Goal: Transaction & Acquisition: Purchase product/service

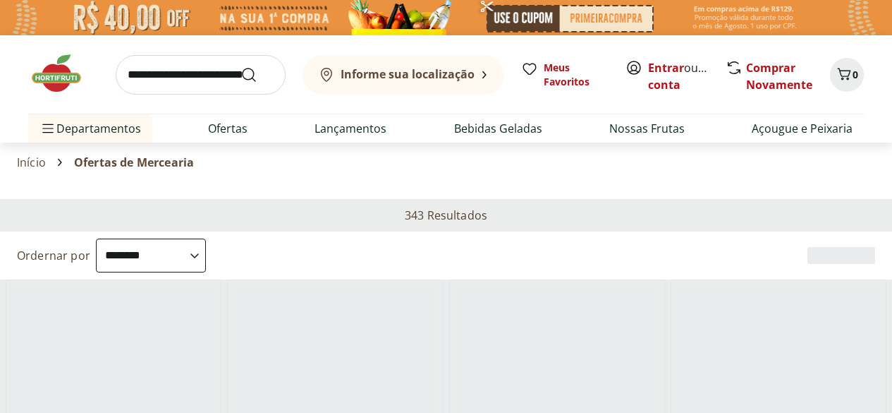
select select "**********"
click at [662, 64] on span "Olá, [GEOGRAPHIC_DATA]" at bounding box center [679, 76] width 63 height 34
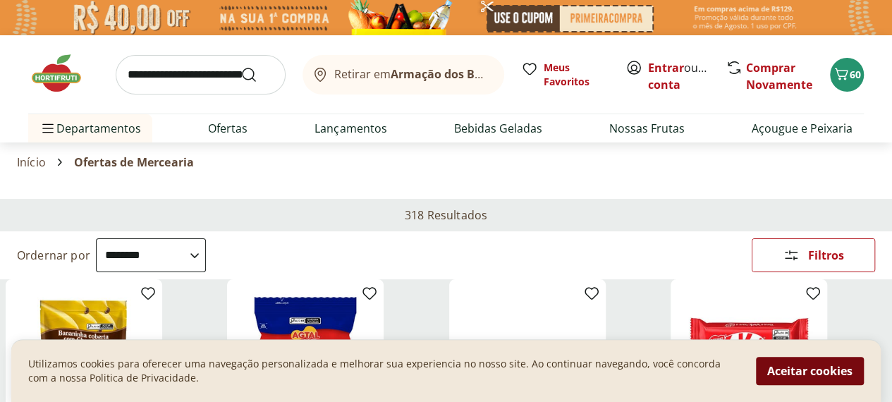
click at [817, 376] on button "Aceitar cookies" at bounding box center [810, 371] width 108 height 28
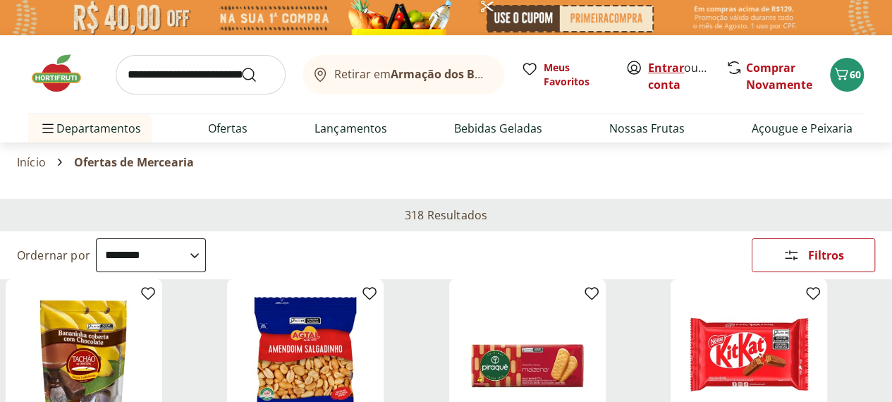
click at [664, 64] on link "Entrar" at bounding box center [666, 68] width 36 height 16
click at [662, 66] on link "Entrar" at bounding box center [666, 68] width 36 height 16
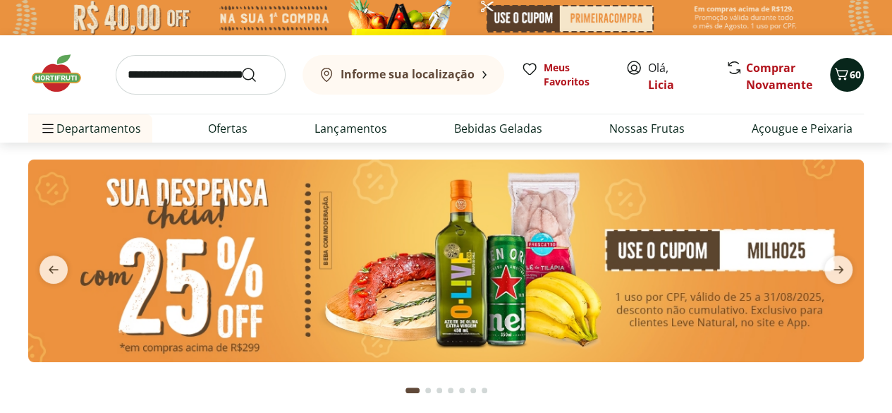
click at [846, 75] on icon "Carrinho" at bounding box center [841, 74] width 17 height 17
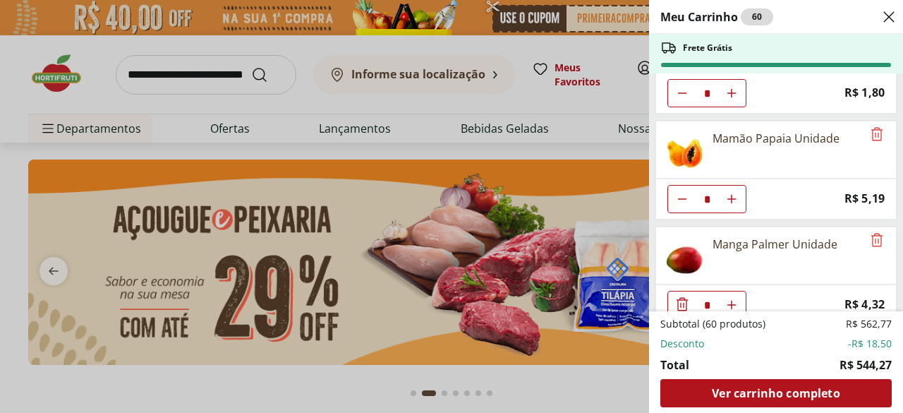
scroll to position [71, 0]
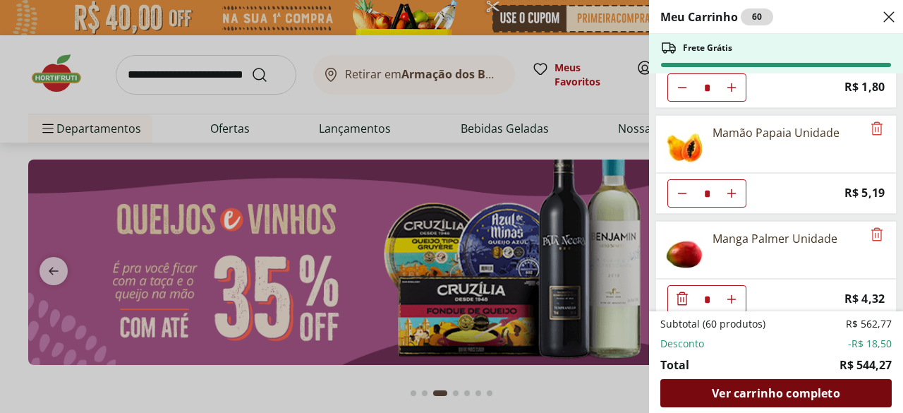
click at [807, 394] on span "Ver carrinho completo" at bounding box center [776, 392] width 128 height 11
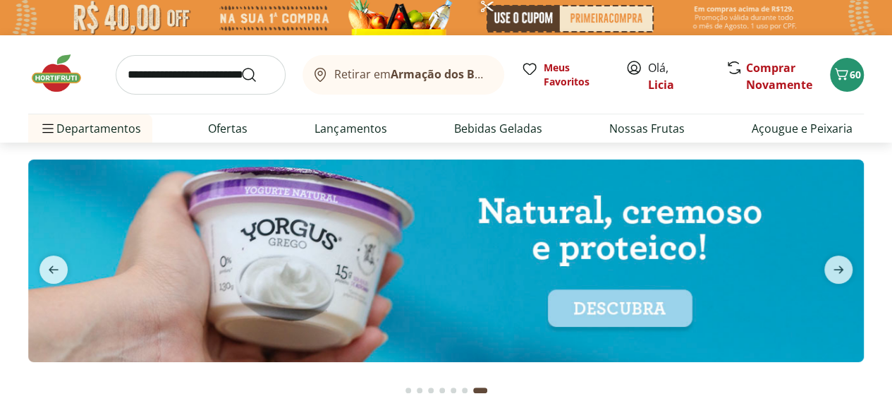
type input "*"
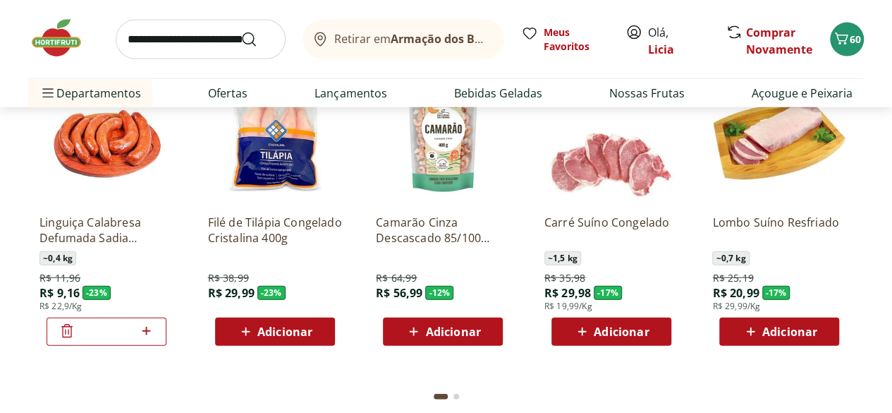
scroll to position [1622, 0]
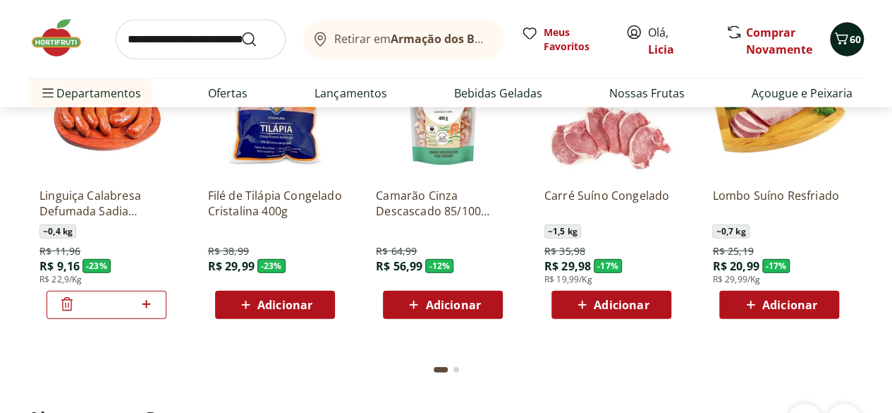
click at [851, 36] on span "60" at bounding box center [855, 38] width 11 height 13
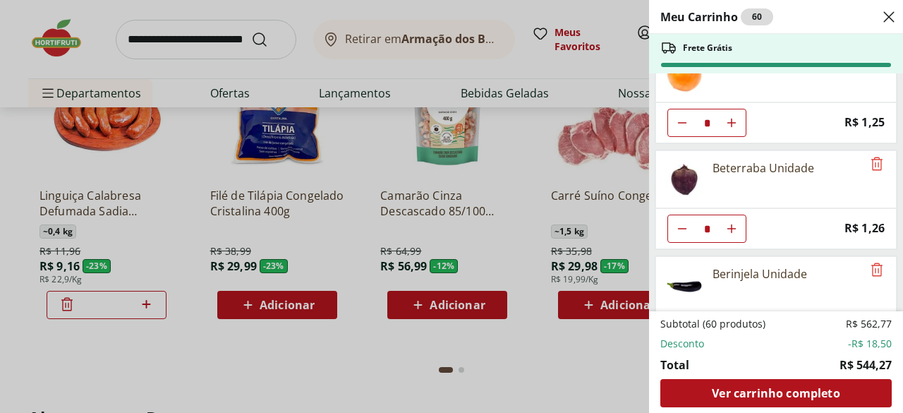
scroll to position [406, 0]
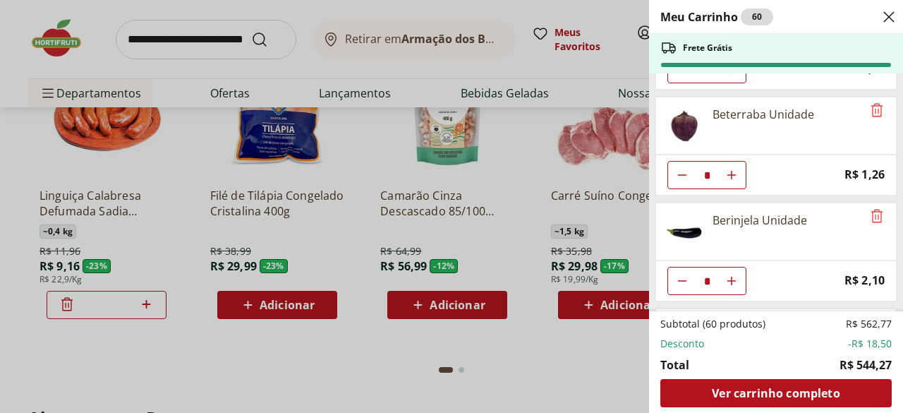
click at [886, 16] on icon "Close" at bounding box center [888, 16] width 17 height 17
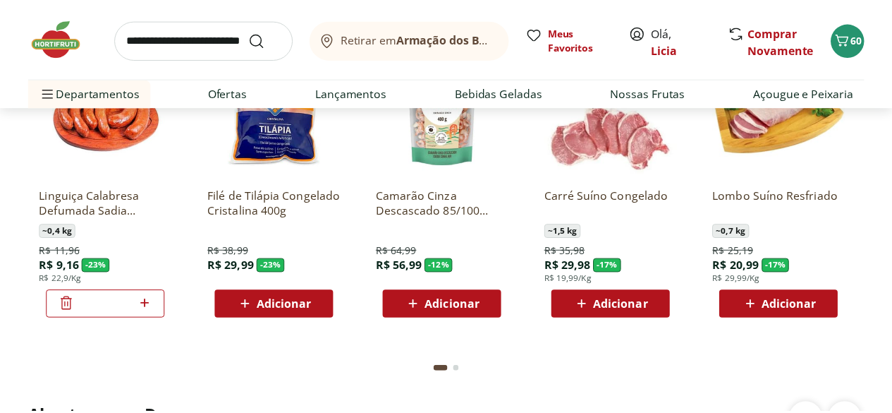
scroll to position [1622, 0]
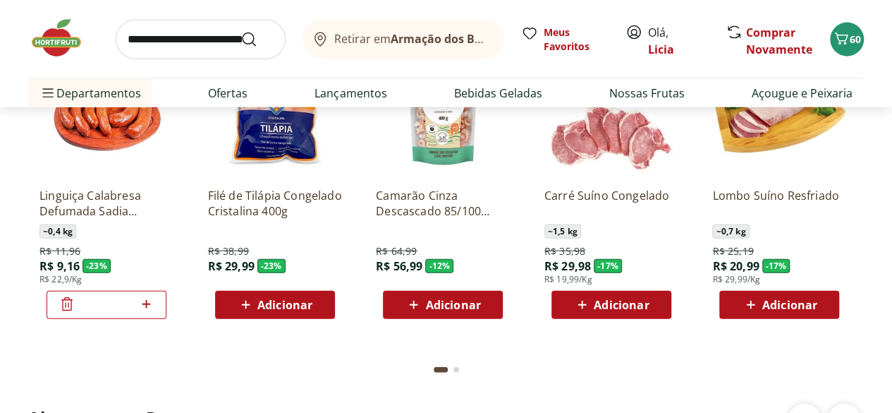
click at [737, 30] on icon at bounding box center [734, 32] width 13 height 13
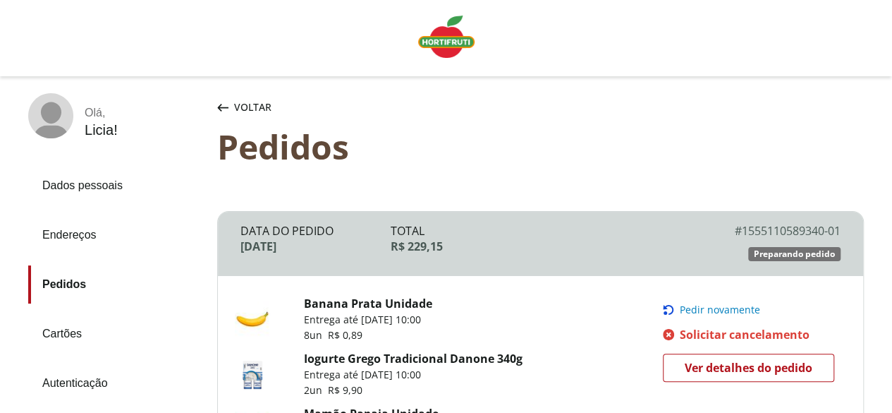
click at [66, 284] on link "Pedidos" at bounding box center [117, 284] width 178 height 38
click at [93, 184] on link "Dados pessoais" at bounding box center [117, 185] width 178 height 38
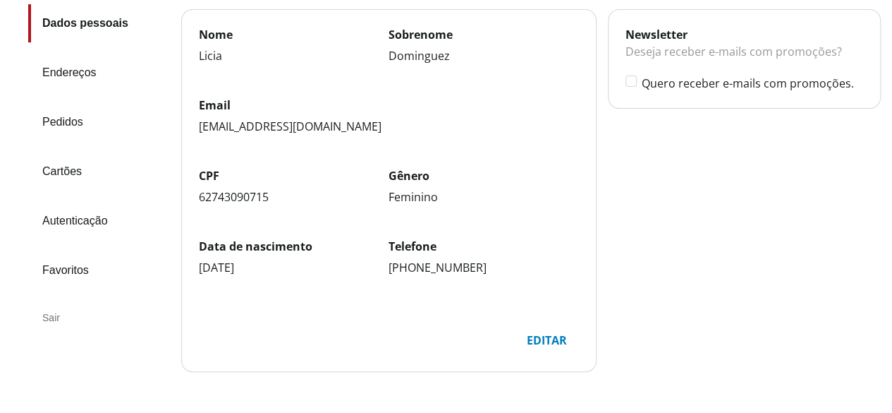
scroll to position [167, 0]
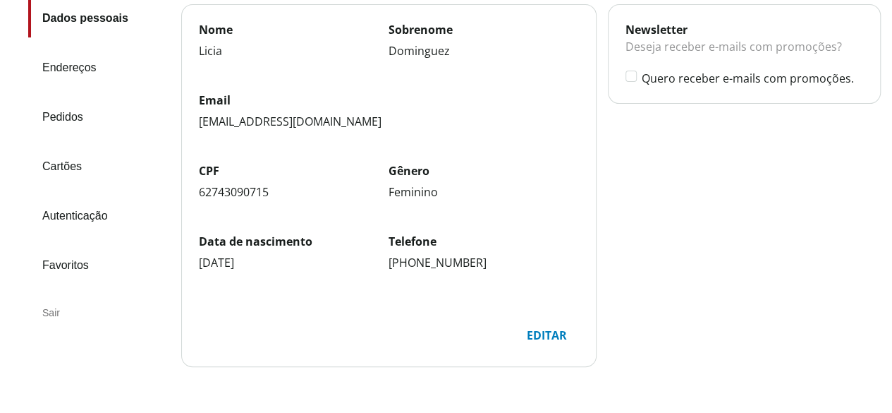
click at [57, 114] on link "Pedidos" at bounding box center [99, 117] width 142 height 38
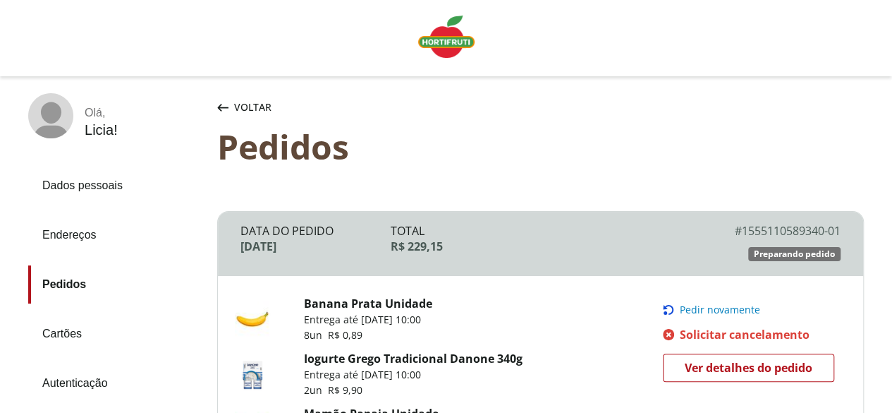
click at [261, 102] on span "Voltar" at bounding box center [252, 107] width 37 height 14
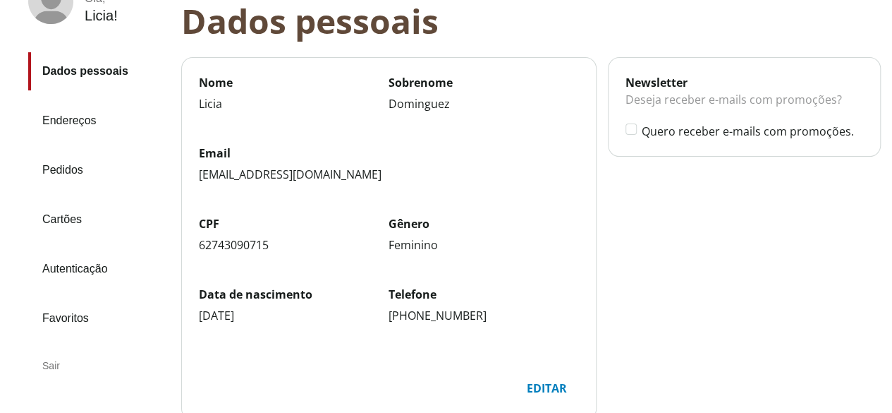
scroll to position [104, 0]
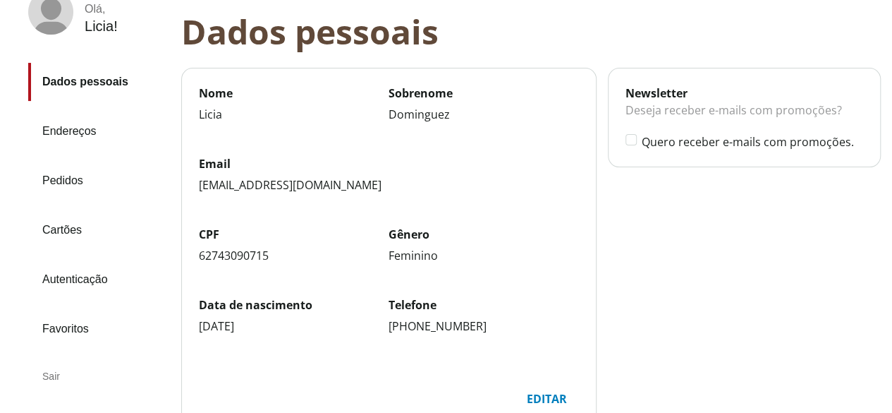
click at [79, 129] on link "Endereços" at bounding box center [99, 131] width 142 height 38
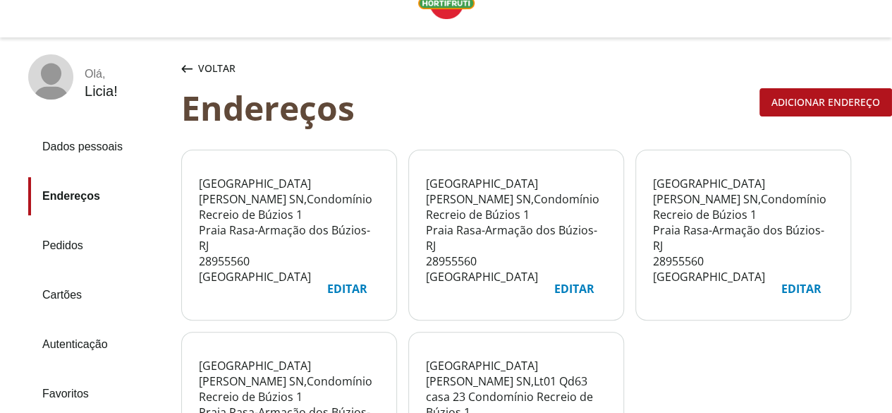
scroll to position [33, 0]
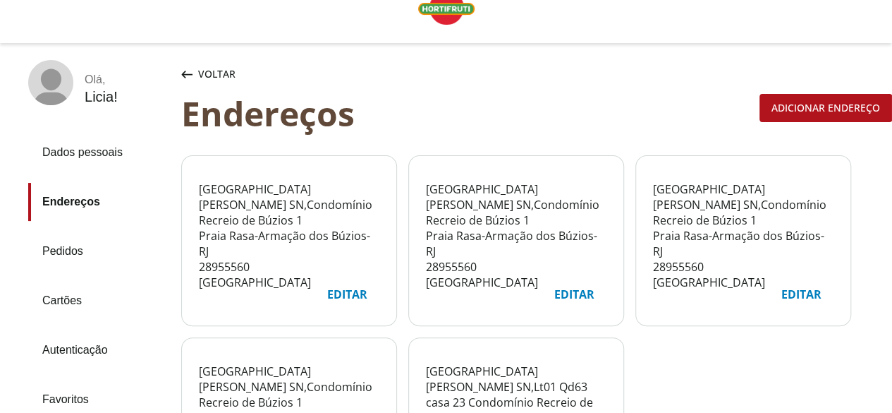
click at [182, 71] on icon "button" at bounding box center [186, 75] width 11 height 8
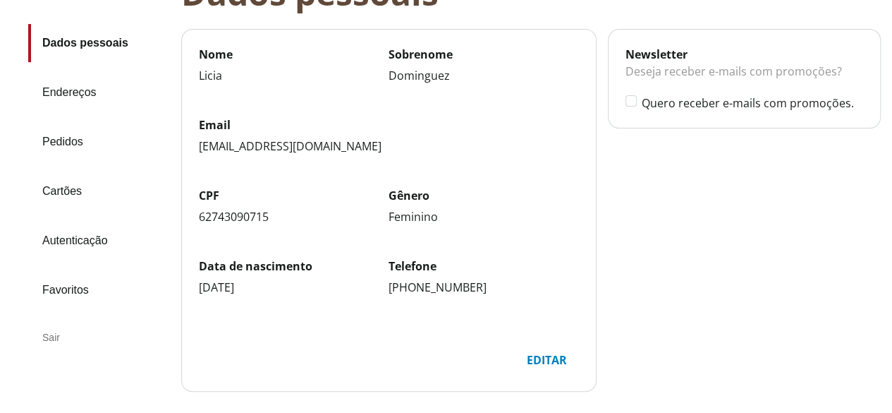
scroll to position [104, 0]
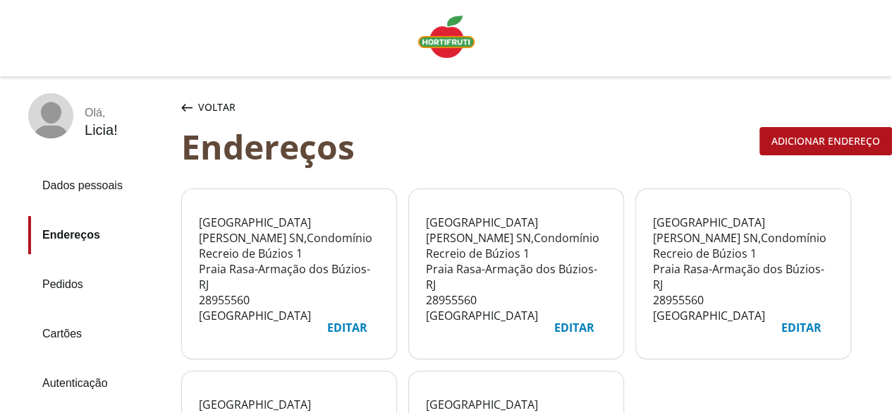
click at [443, 41] on img "Linha de sessão" at bounding box center [446, 37] width 56 height 42
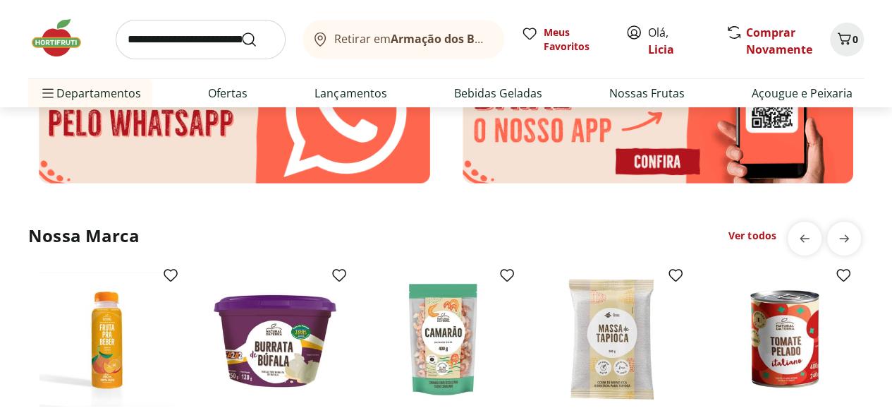
scroll to position [2526, 0]
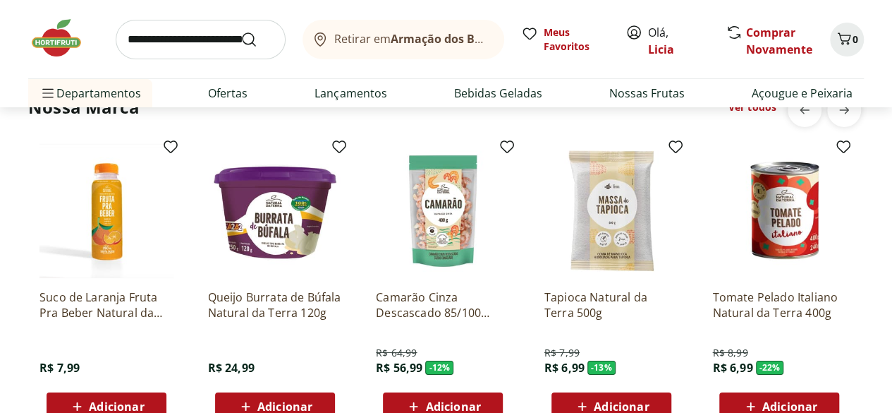
click at [181, 39] on input "search" at bounding box center [201, 39] width 170 height 39
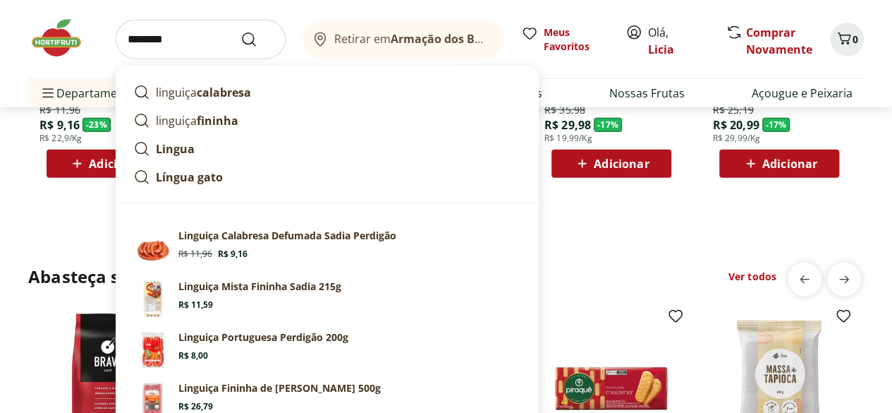
click at [190, 41] on input "********" at bounding box center [201, 39] width 170 height 39
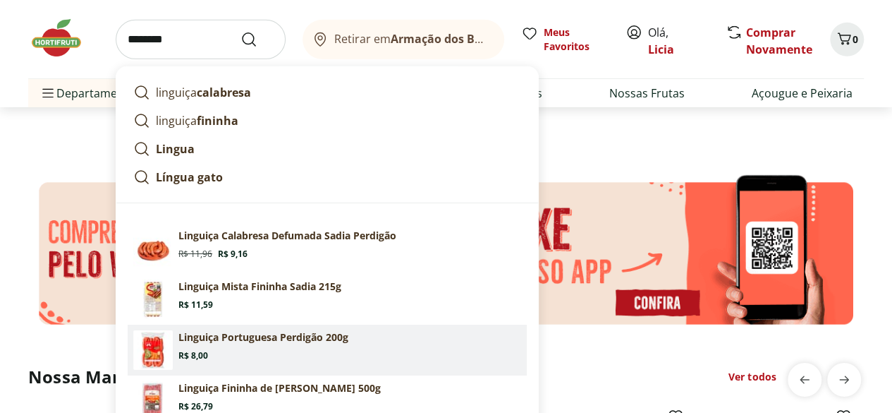
click at [220, 340] on p "Linguiça Portuguesa Perdigão 200g" at bounding box center [263, 337] width 170 height 14
type input "**********"
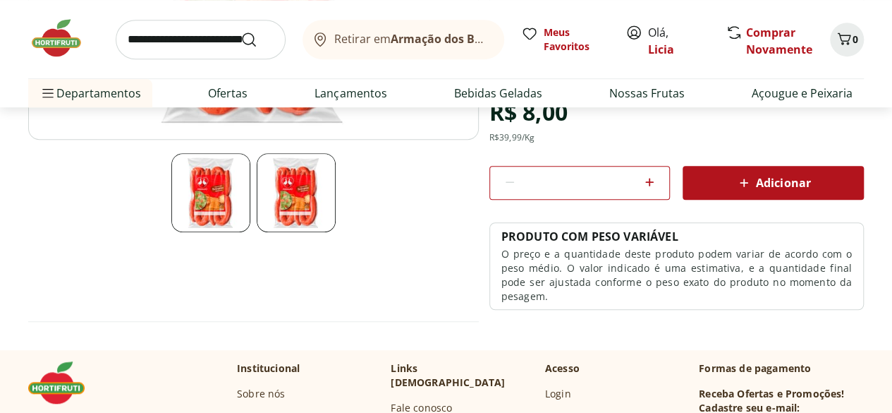
scroll to position [282, 0]
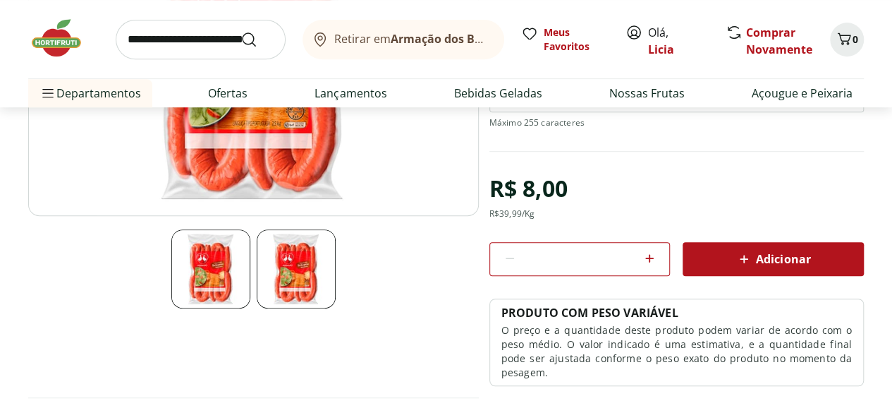
click at [779, 257] on span "Adicionar" at bounding box center [773, 258] width 75 height 17
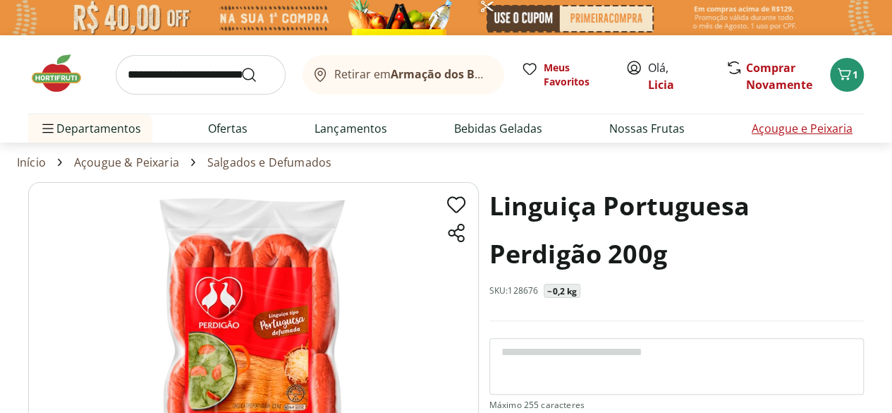
click at [798, 126] on link "Açougue e Peixaria" at bounding box center [802, 128] width 101 height 17
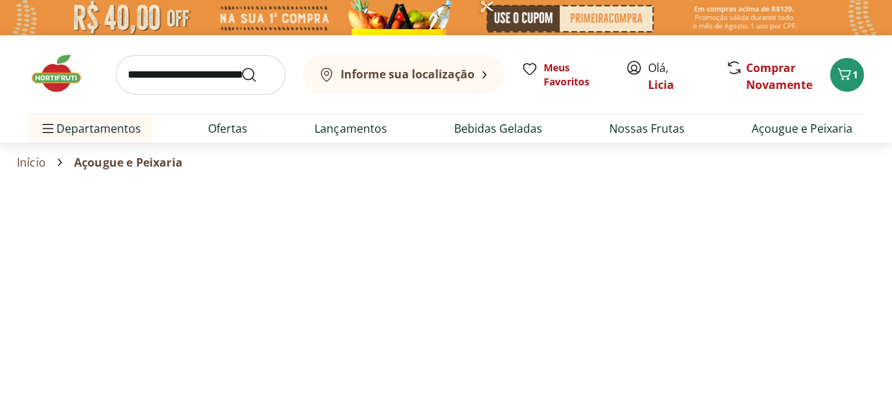
select select "**********"
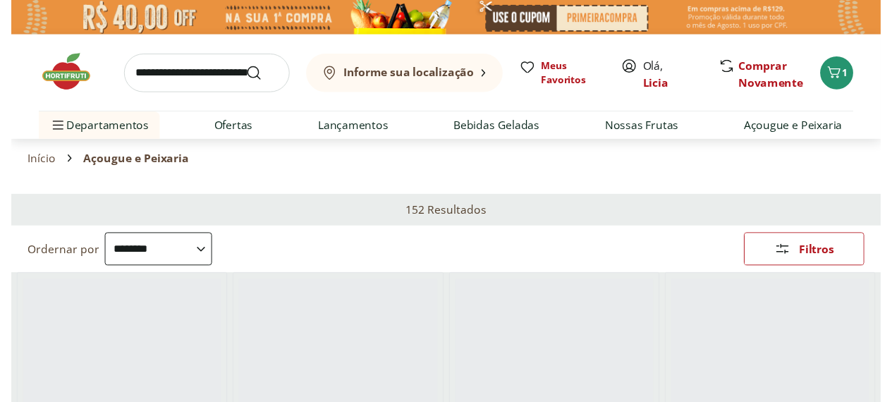
scroll to position [212, 0]
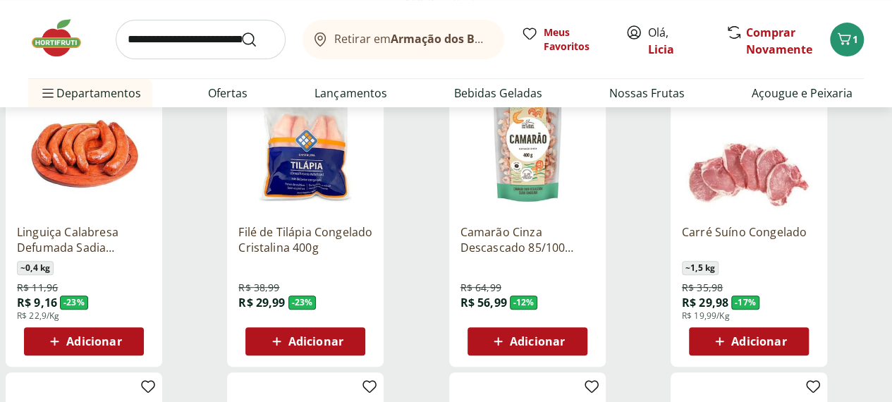
click at [343, 336] on span "Adicionar" at bounding box center [315, 341] width 55 height 11
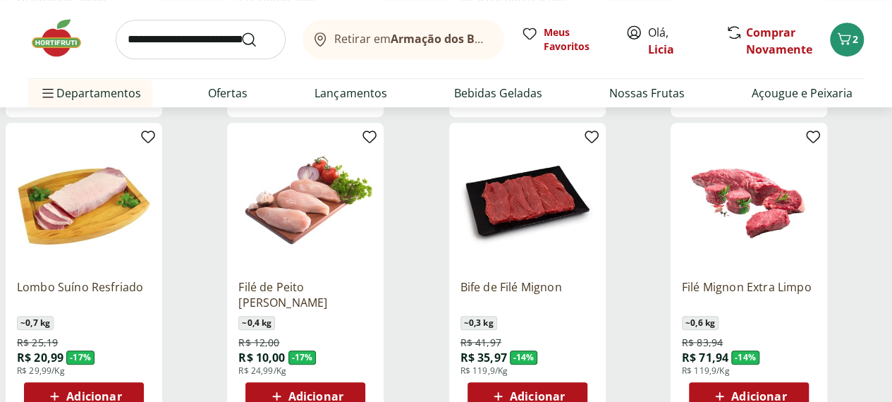
scroll to position [494, 0]
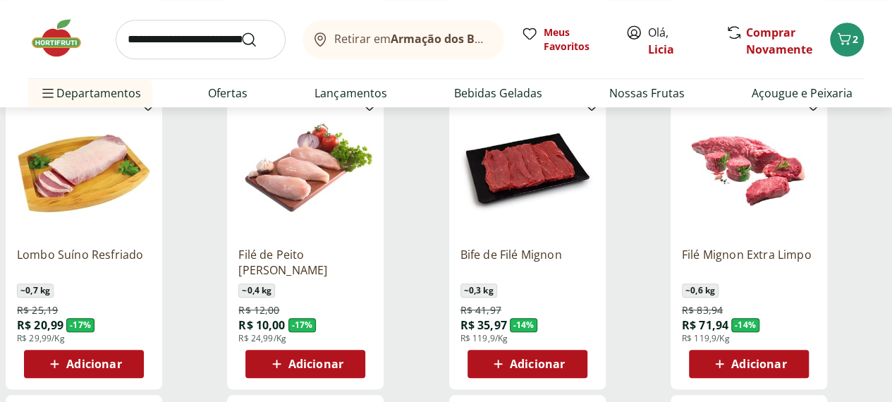
click at [343, 358] on span "Adicionar" at bounding box center [315, 363] width 55 height 11
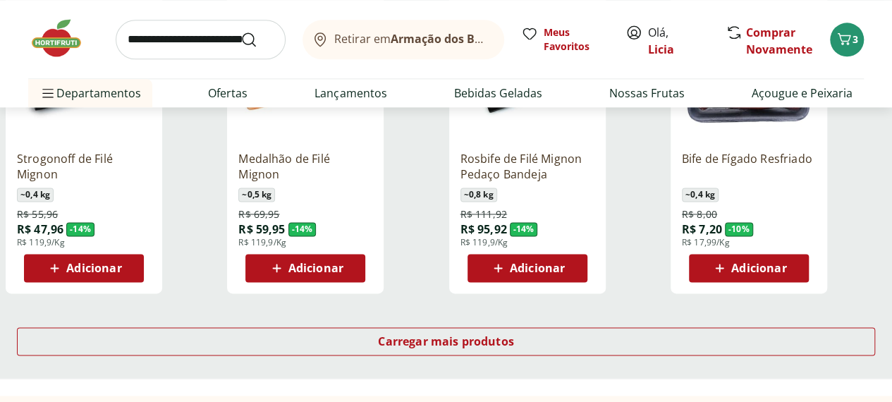
scroll to position [917, 0]
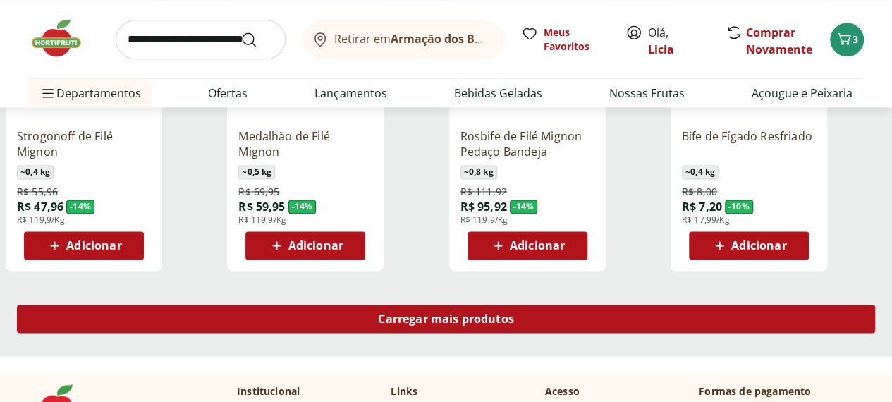
click at [514, 313] on span "Carregar mais produtos" at bounding box center [446, 318] width 136 height 11
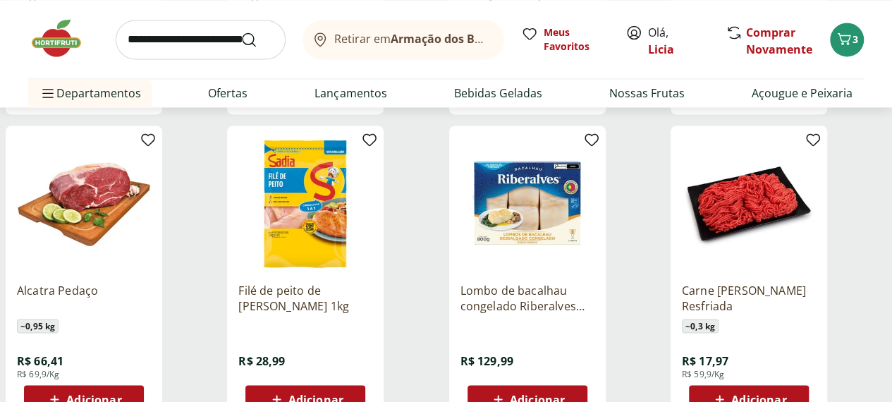
scroll to position [987, 0]
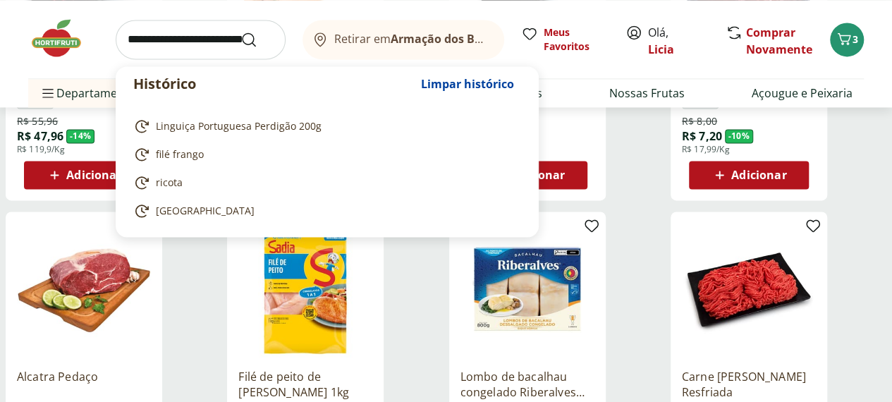
click at [185, 44] on input "search" at bounding box center [201, 39] width 170 height 39
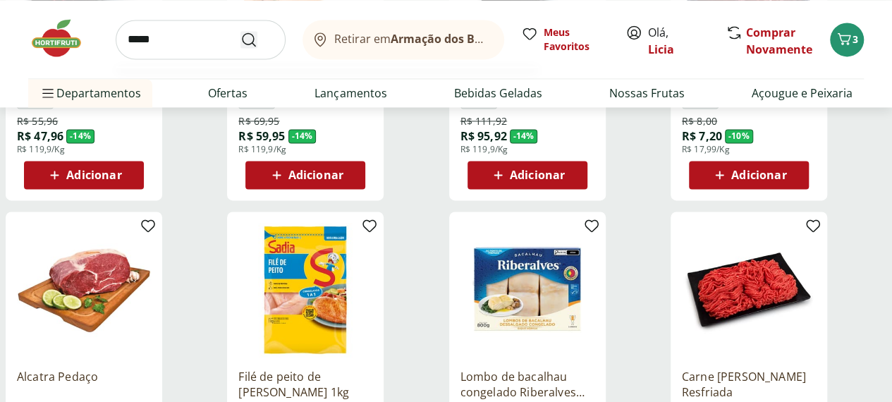
type input "*****"
click at [254, 36] on icon "Submit Search" at bounding box center [249, 39] width 17 height 17
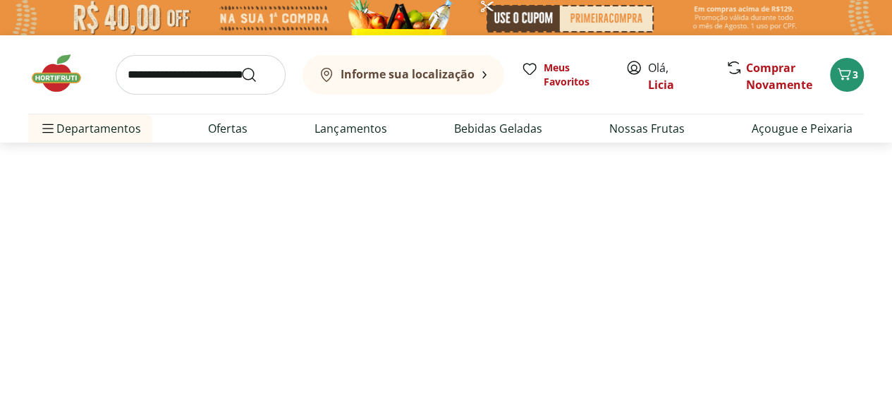
select select "**********"
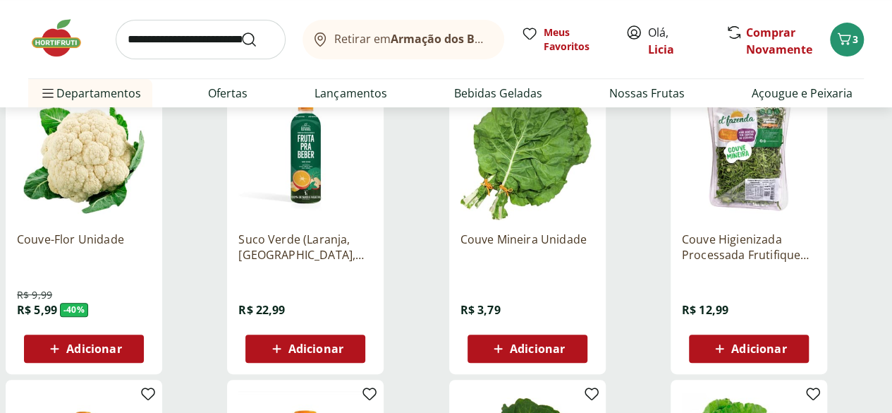
scroll to position [188, 0]
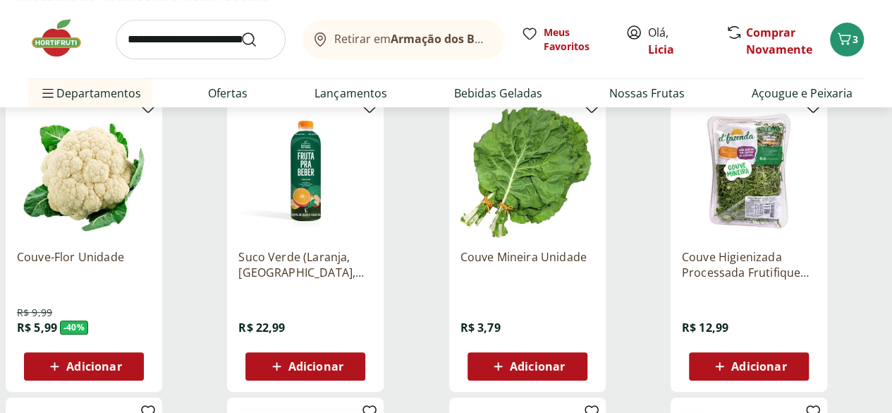
click at [121, 372] on span "Adicionar" at bounding box center [93, 365] width 55 height 11
click at [786, 366] on span "Adicionar" at bounding box center [758, 365] width 55 height 11
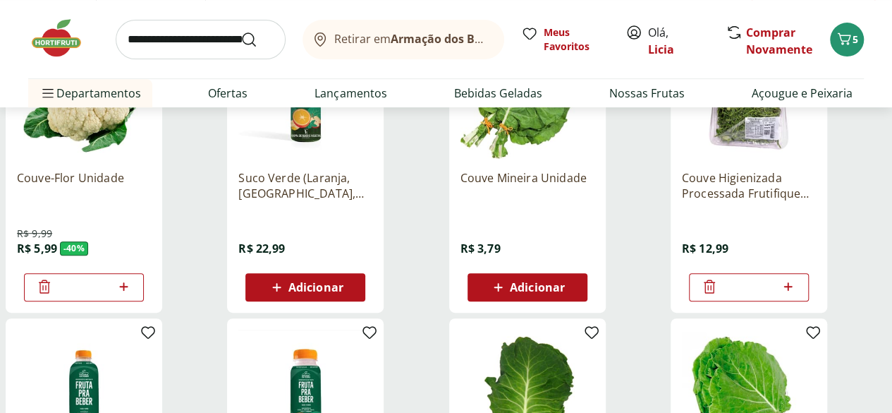
scroll to position [269, 0]
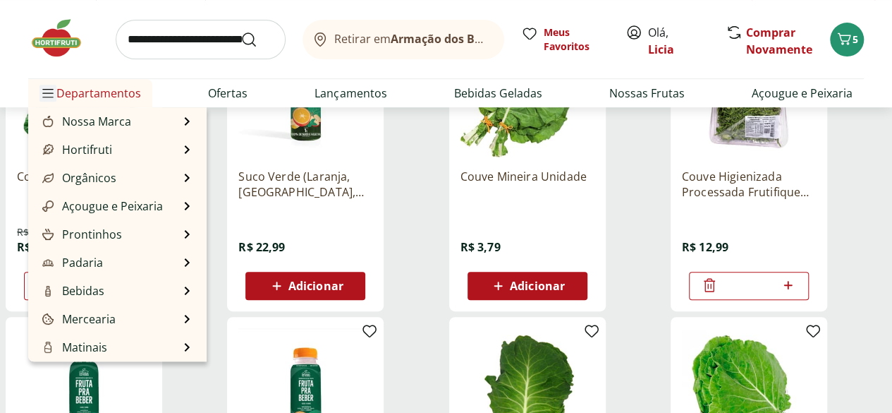
click at [47, 92] on icon "Menu" at bounding box center [47, 92] width 11 height 11
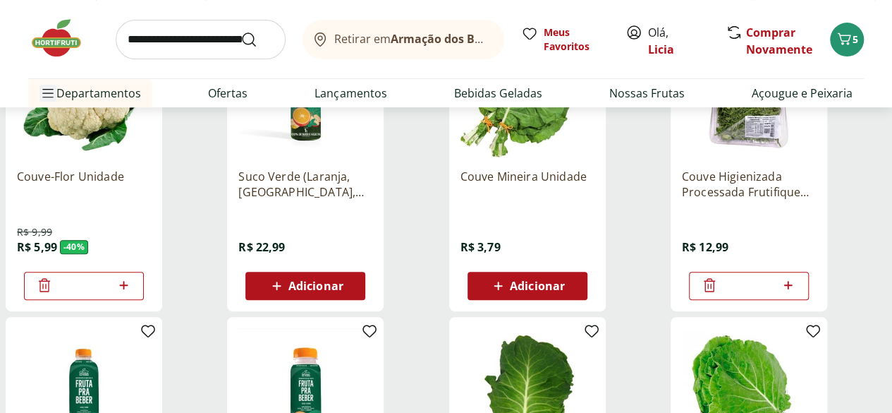
scroll to position [262, 0]
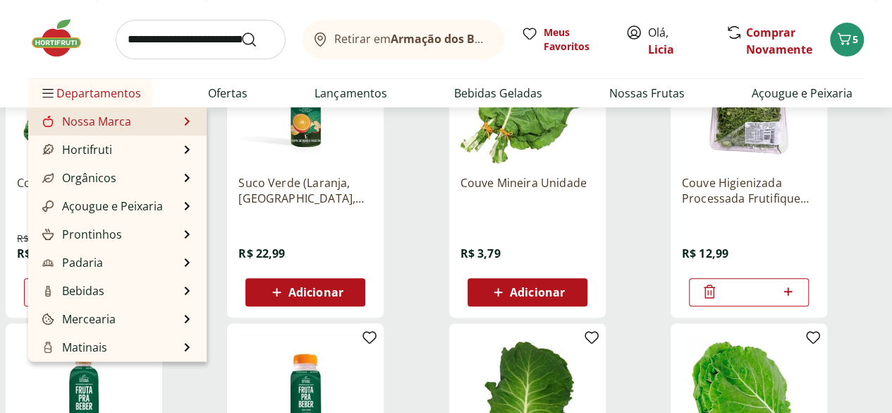
click at [180, 135] on li "Nossa Marca Nossa Marca Ver tudo do departamento Açougue & Peixaria Congelados …" at bounding box center [117, 121] width 178 height 28
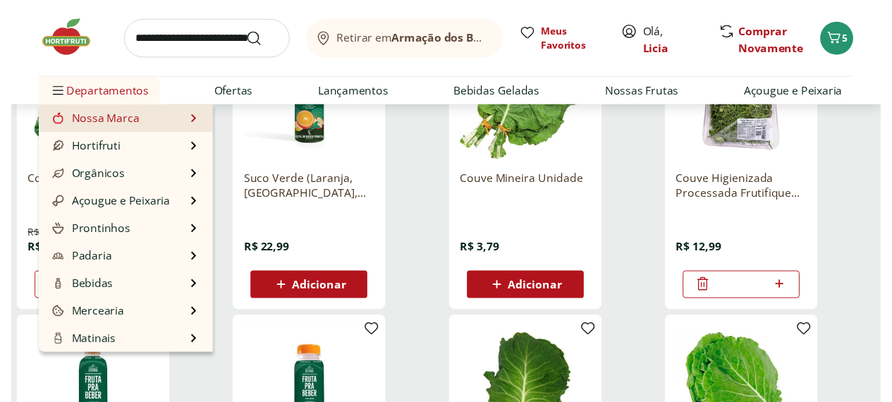
scroll to position [0, 0]
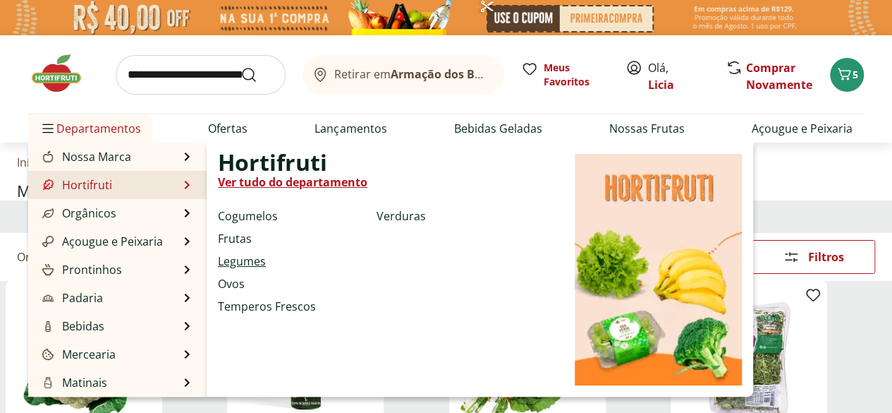
click at [255, 262] on link "Legumes" at bounding box center [242, 260] width 48 height 17
select select "**********"
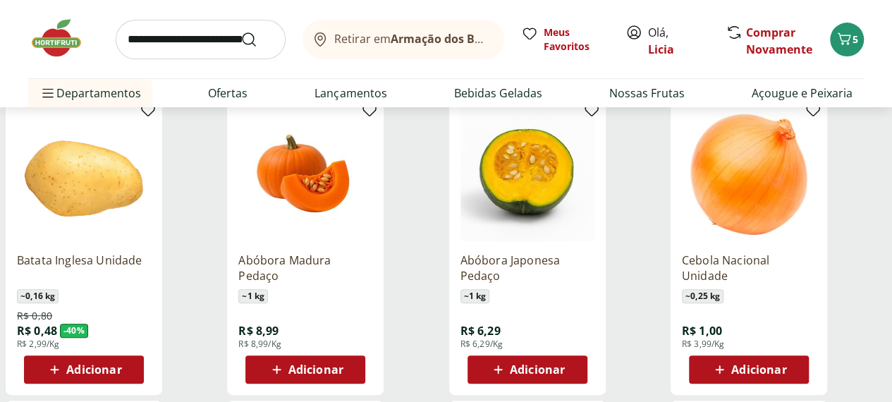
scroll to position [212, 0]
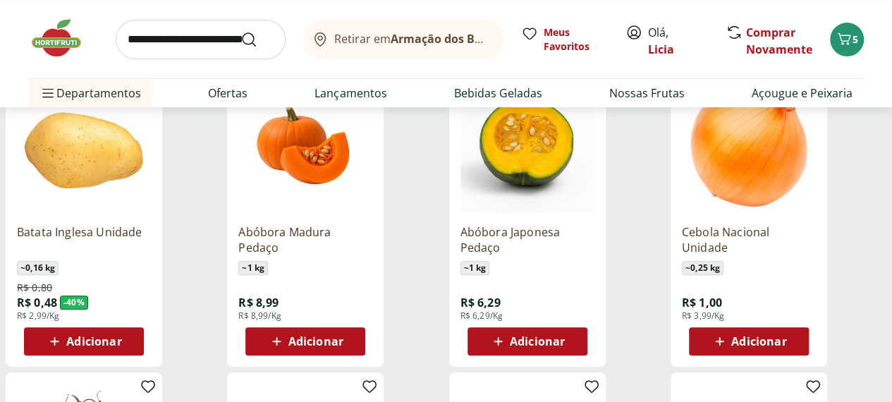
click at [121, 336] on span "Adicionar" at bounding box center [93, 341] width 55 height 11
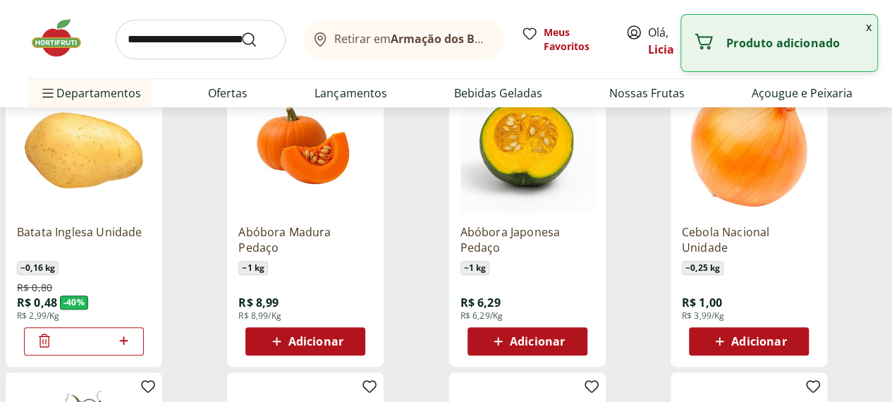
click at [128, 336] on icon at bounding box center [123, 340] width 8 height 8
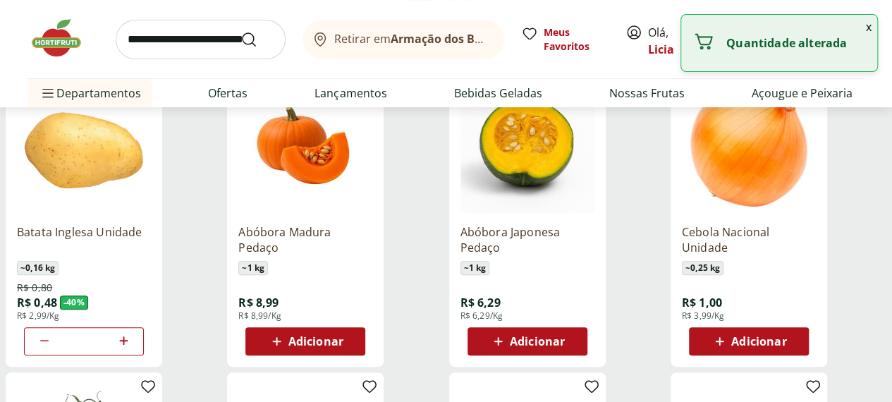
click at [128, 336] on icon at bounding box center [123, 340] width 8 height 8
type input "*"
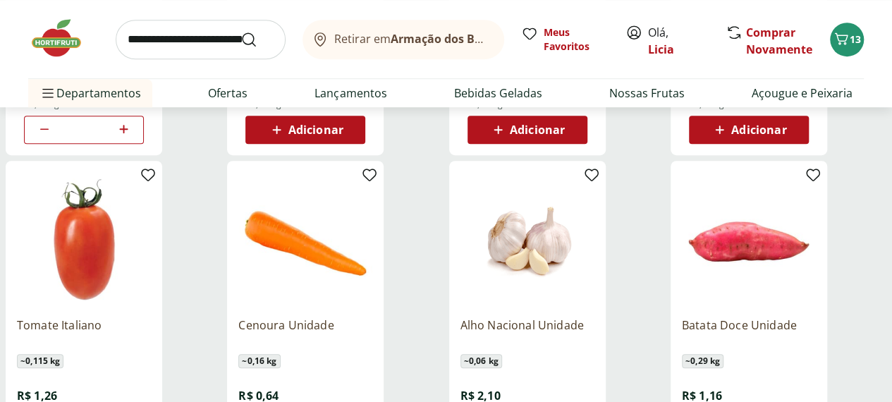
scroll to position [494, 0]
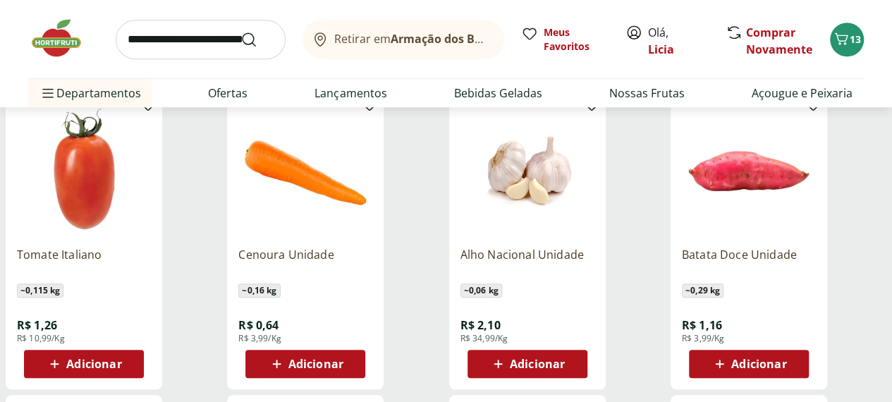
click at [343, 358] on span "Adicionar" at bounding box center [315, 363] width 55 height 11
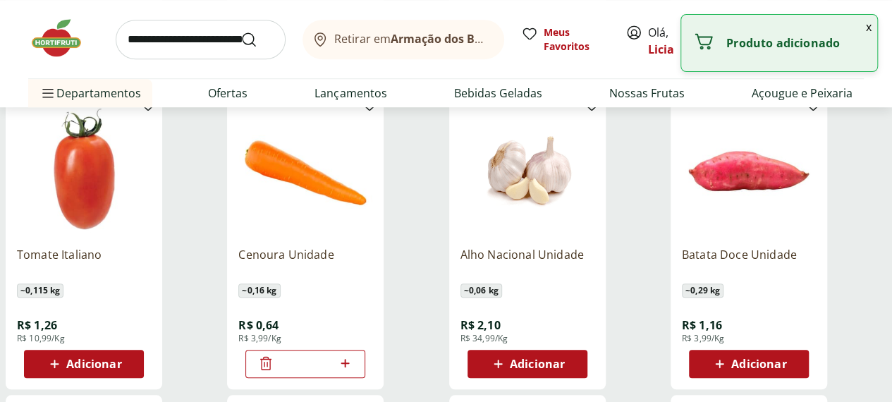
click at [349, 359] on icon at bounding box center [345, 363] width 8 height 8
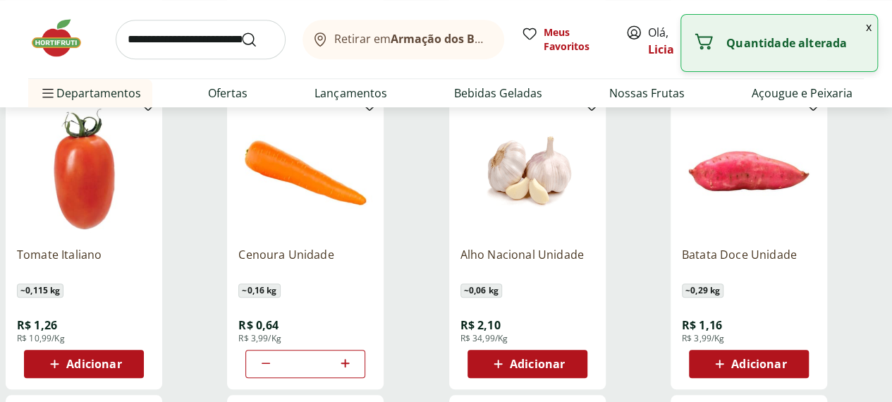
click at [349, 359] on icon at bounding box center [345, 363] width 8 height 8
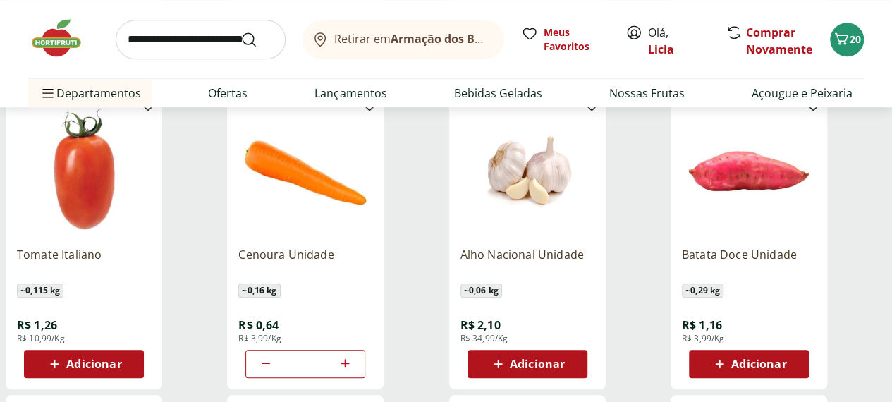
click at [274, 355] on icon at bounding box center [265, 363] width 17 height 17
type input "*"
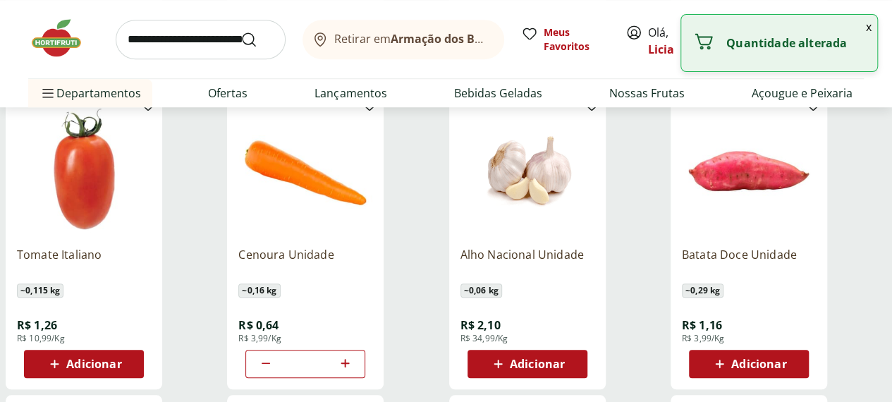
click at [786, 358] on span "Adicionar" at bounding box center [758, 363] width 55 height 11
click at [793, 359] on icon at bounding box center [788, 363] width 8 height 8
type input "*"
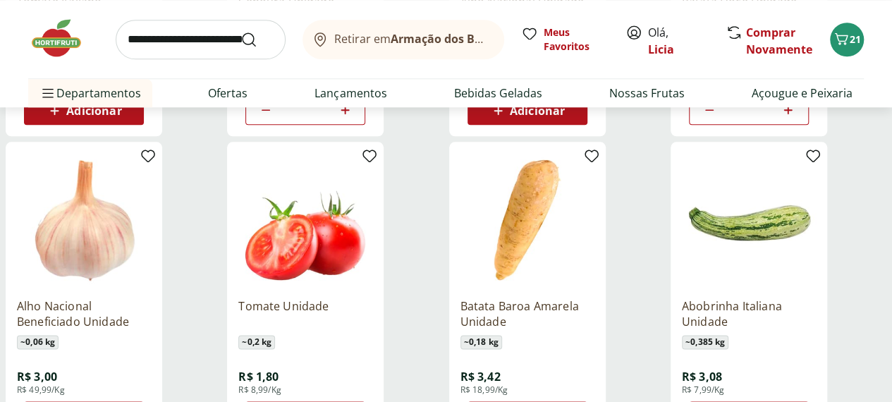
scroll to position [776, 0]
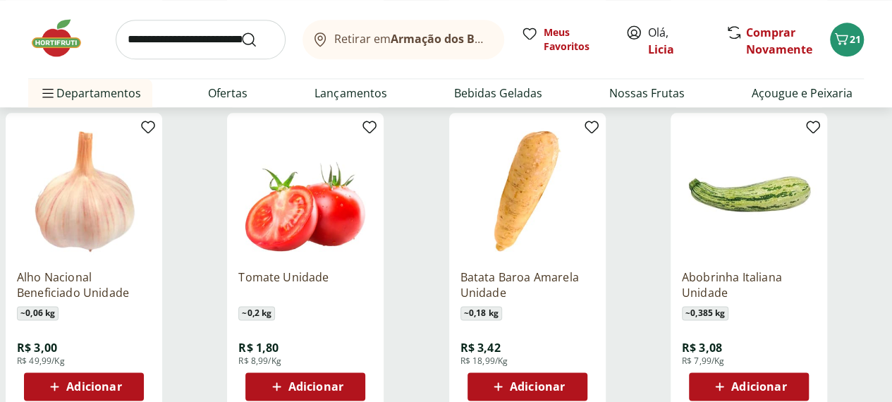
click at [786, 381] on span "Adicionar" at bounding box center [758, 386] width 55 height 11
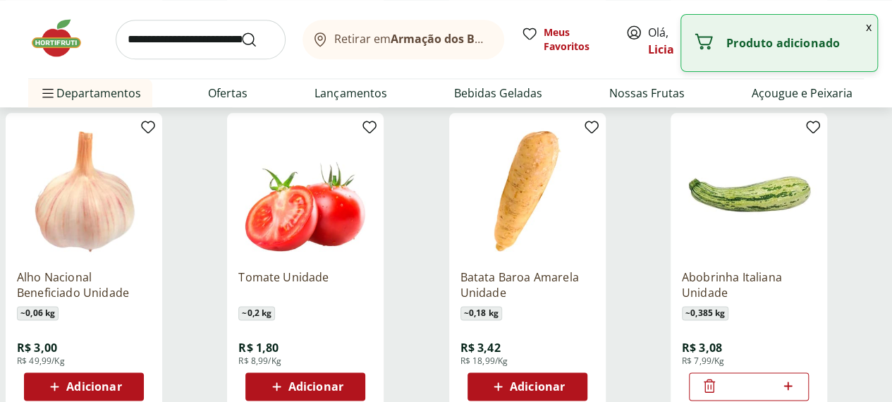
click at [797, 377] on icon at bounding box center [788, 385] width 18 height 17
type input "*"
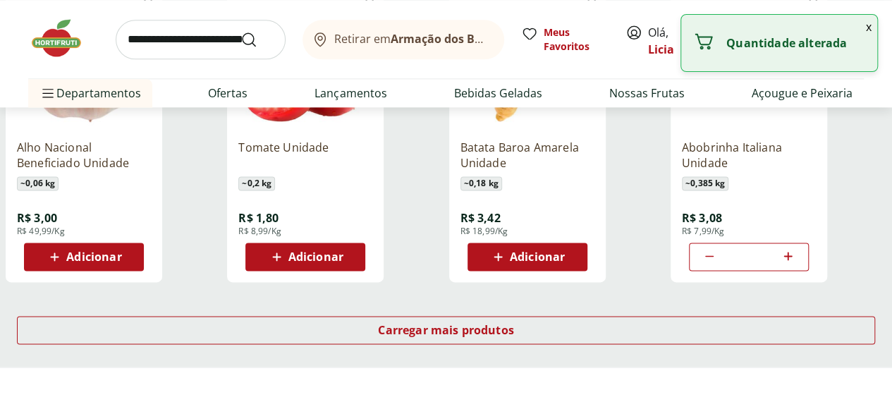
scroll to position [987, 0]
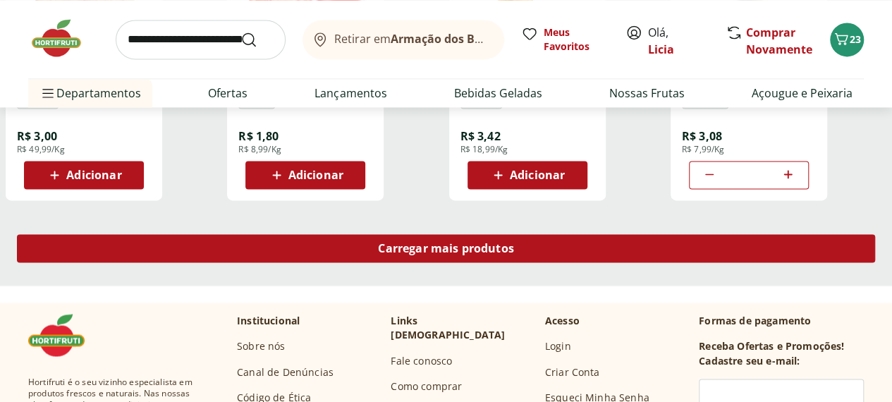
click at [514, 243] on span "Carregar mais produtos" at bounding box center [446, 248] width 136 height 11
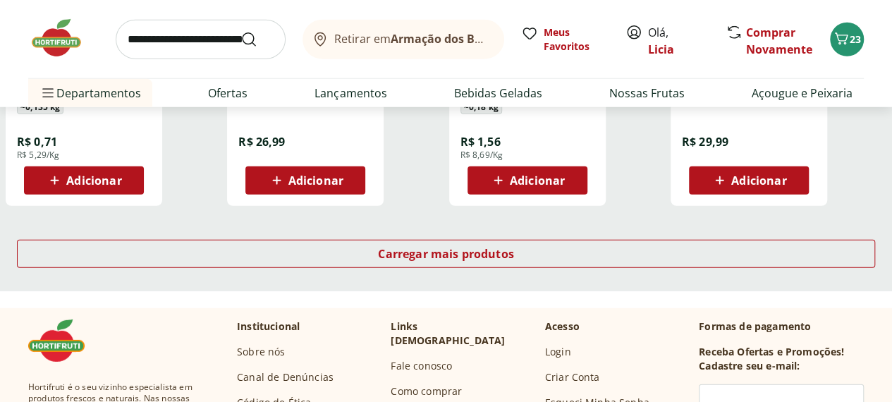
scroll to position [1904, 0]
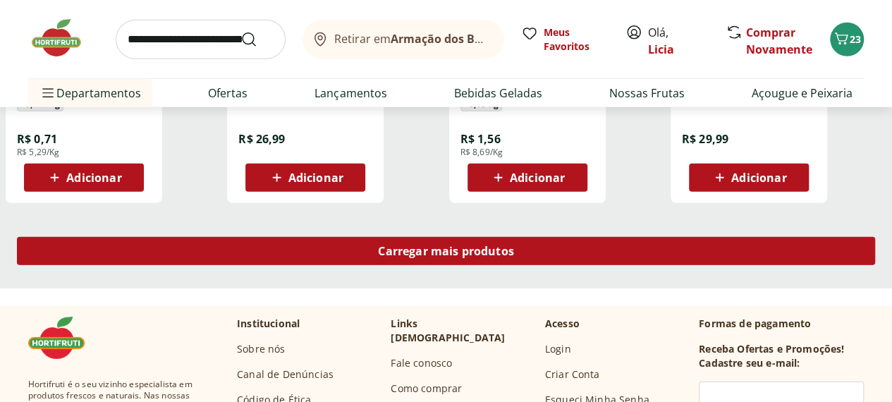
click at [536, 237] on div "Carregar mais produtos" at bounding box center [446, 251] width 858 height 28
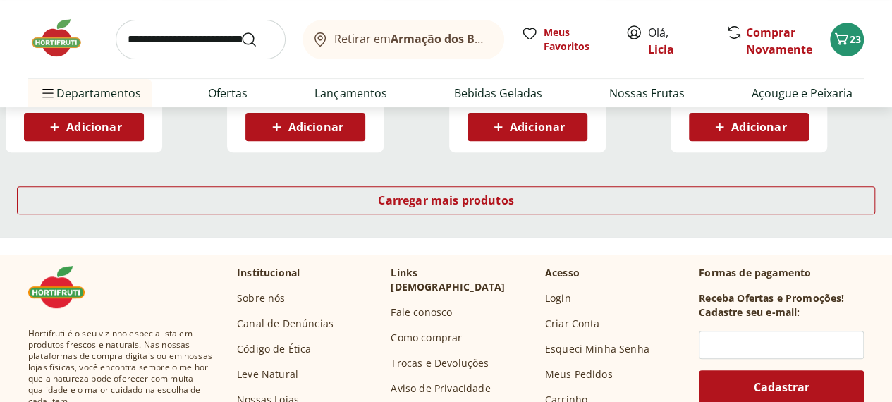
scroll to position [2885, 0]
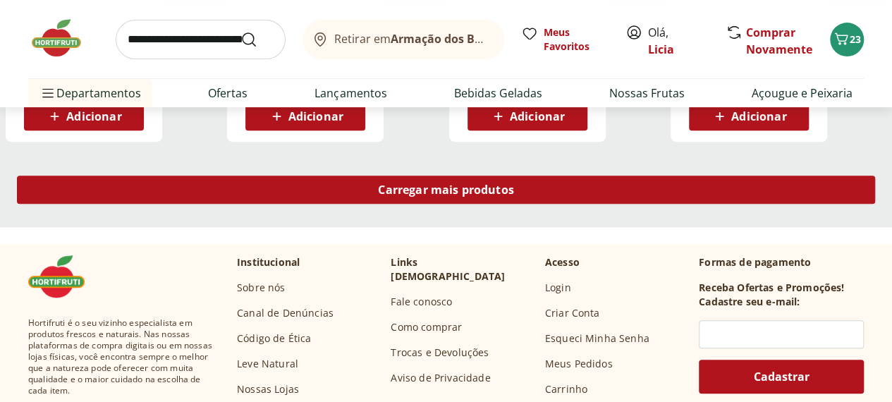
click at [514, 184] on span "Carregar mais produtos" at bounding box center [446, 189] width 136 height 11
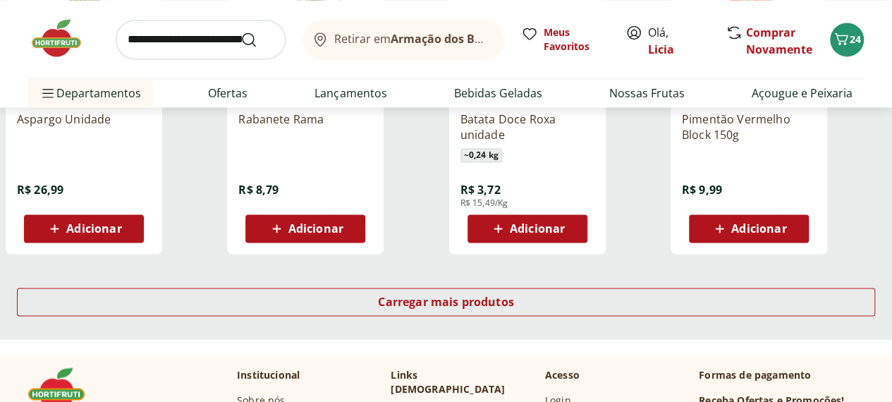
scroll to position [3712, 0]
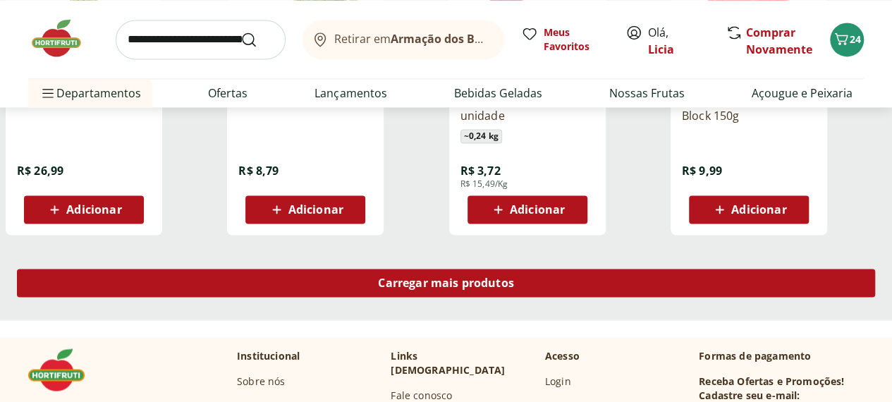
click at [514, 277] on span "Carregar mais produtos" at bounding box center [446, 282] width 136 height 11
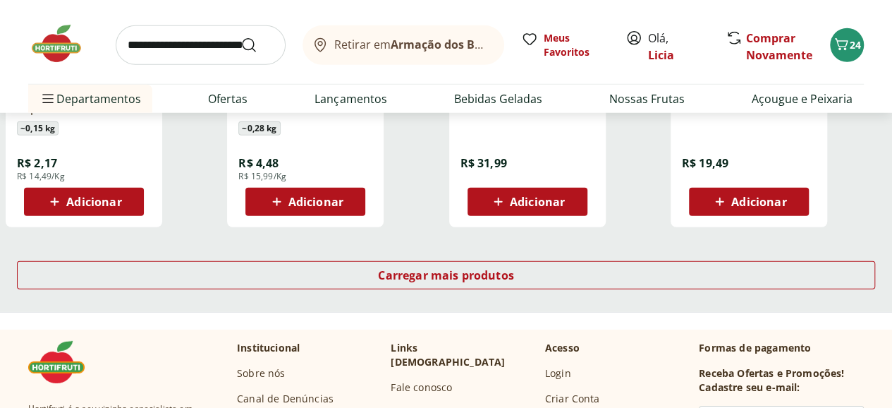
scroll to position [4652, 0]
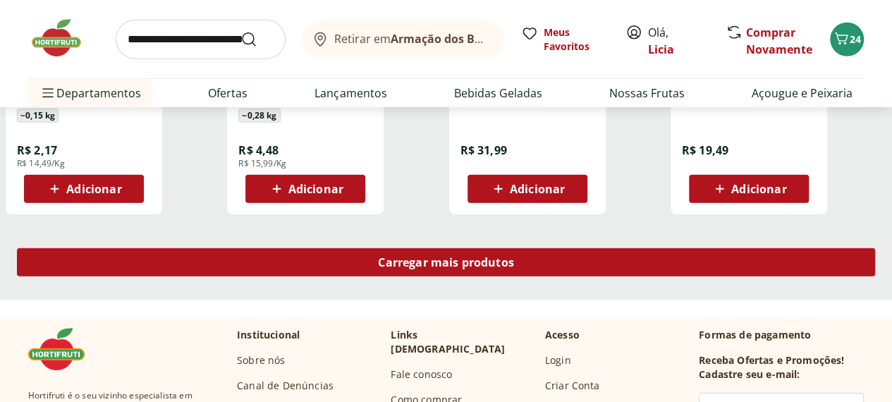
click at [514, 257] on span "Carregar mais produtos" at bounding box center [446, 262] width 136 height 11
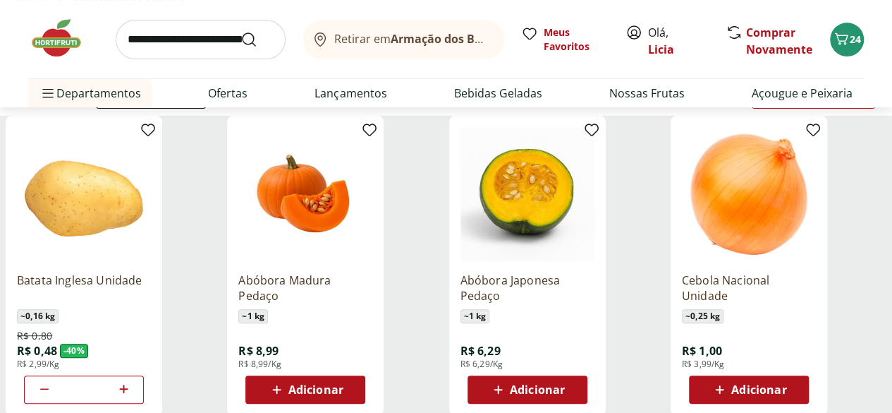
scroll to position [140, 0]
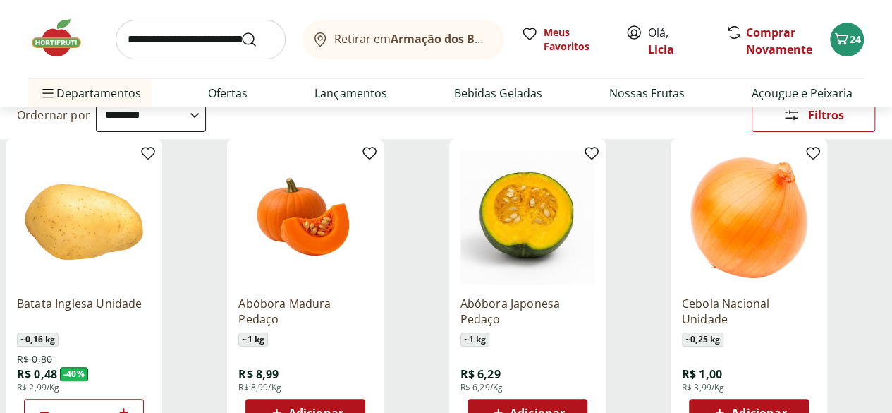
click at [786, 407] on span "Adicionar" at bounding box center [758, 412] width 55 height 11
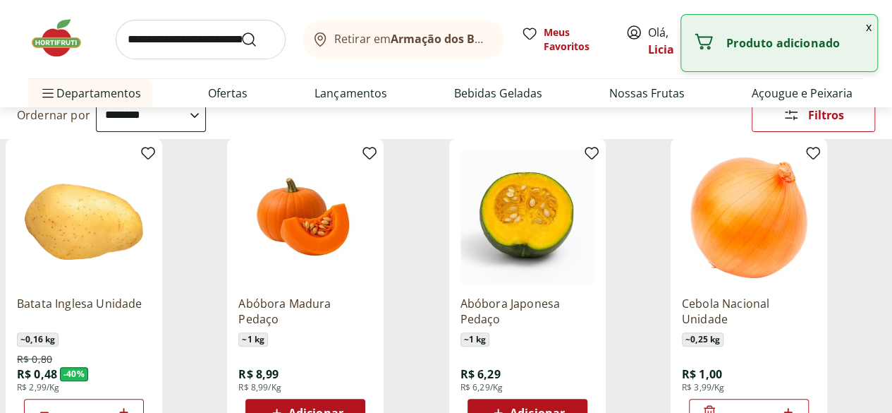
click at [797, 403] on icon at bounding box center [788, 411] width 18 height 17
type input "*"
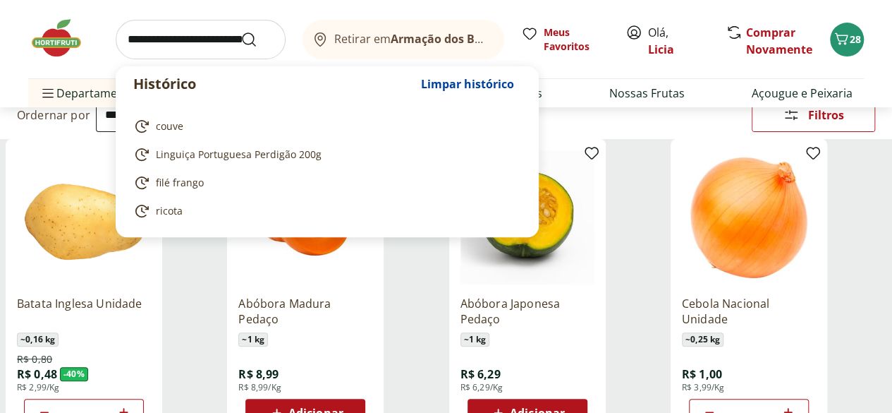
click at [138, 42] on input "search" at bounding box center [201, 39] width 170 height 39
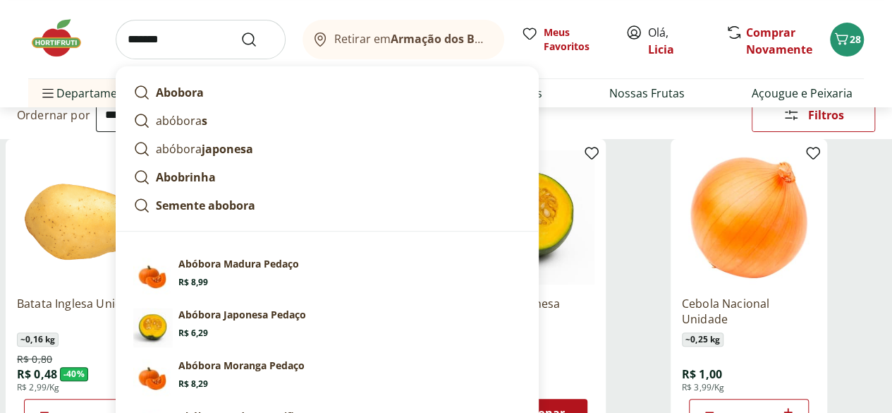
type input "*******"
click at [241, 31] on button "Submit Search" at bounding box center [258, 39] width 34 height 17
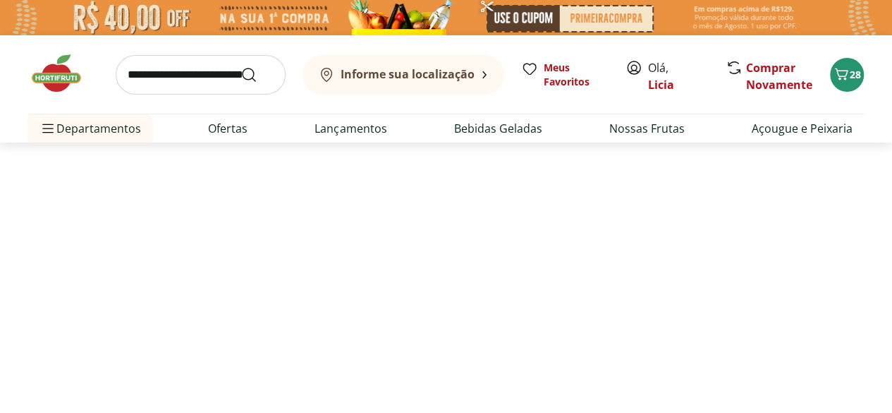
select select "**********"
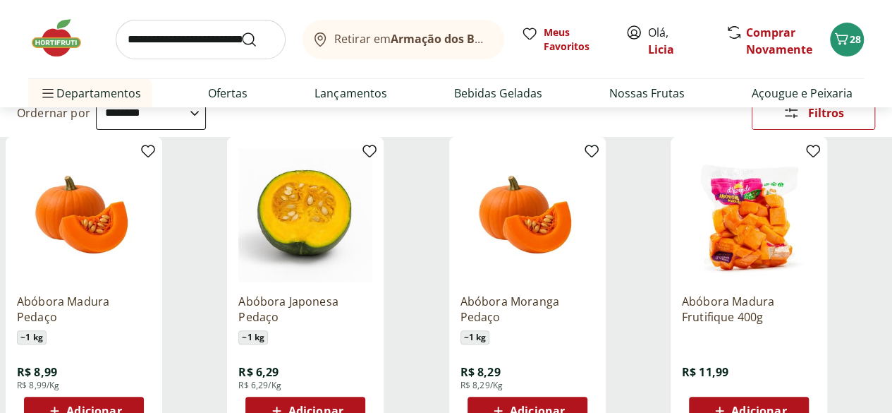
scroll to position [188, 0]
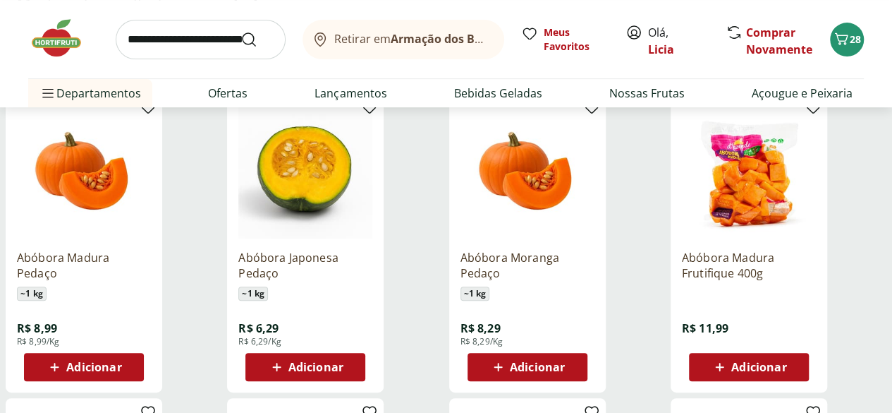
click at [786, 372] on span "Adicionar" at bounding box center [758, 366] width 55 height 11
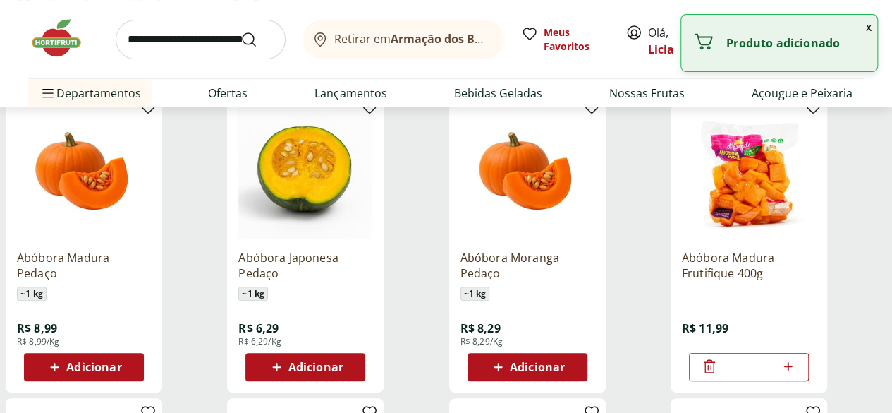
click at [797, 367] on icon at bounding box center [788, 366] width 18 height 17
type input "*"
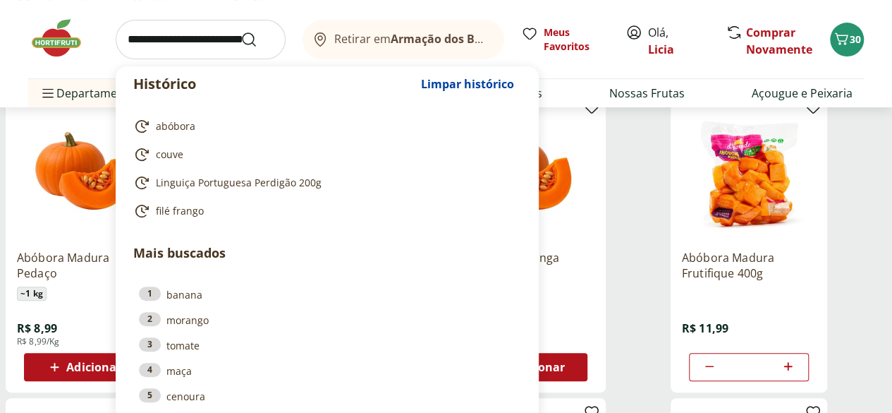
click at [217, 40] on input "search" at bounding box center [201, 39] width 170 height 39
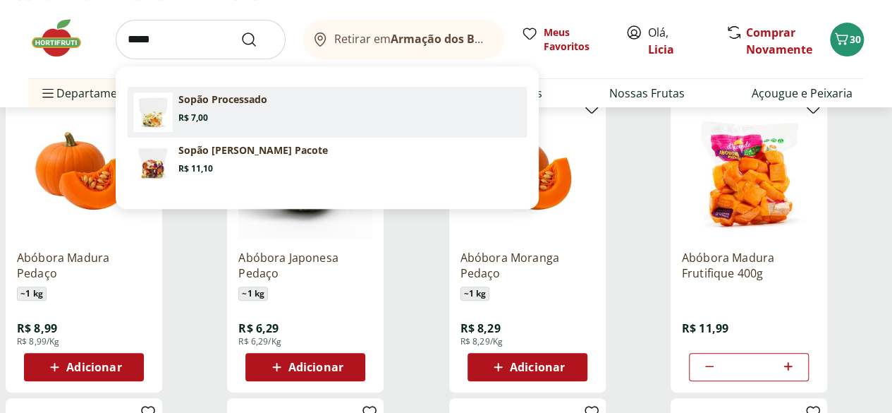
click at [260, 109] on section "Sopão Processado Price: R$ 7,00" at bounding box center [349, 107] width 343 height 31
type input "**********"
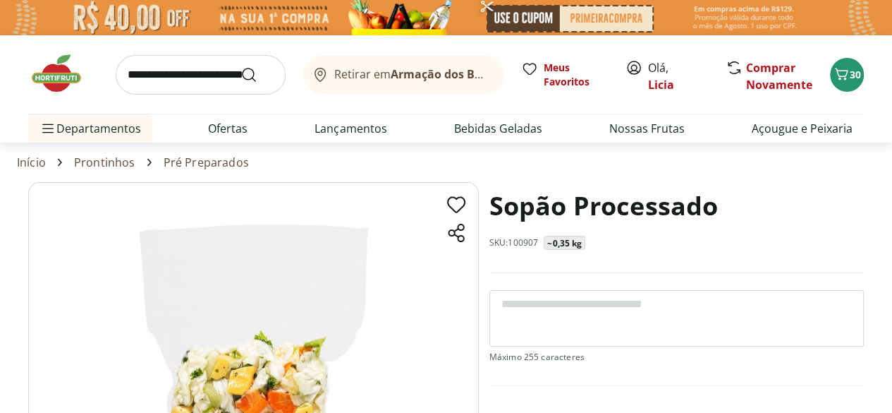
scroll to position [111, 0]
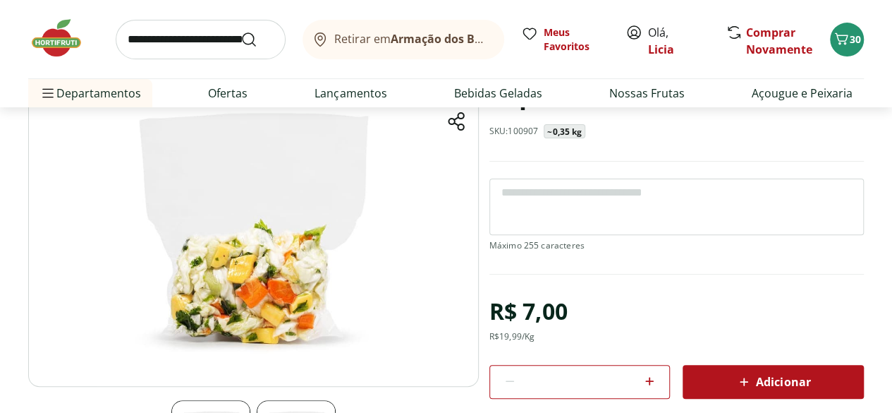
click at [650, 374] on icon at bounding box center [649, 380] width 17 height 17
type input "*"
click at [779, 380] on section "Sopão Processado SKU: 100907 ~0,35 kg R$ 7,00 R$ 19,99 /Kg * Adicionar PRODUTO …" at bounding box center [446, 309] width 836 height 477
click at [779, 380] on span "Adicionar" at bounding box center [773, 381] width 75 height 17
click at [787, 377] on span "Adicionar" at bounding box center [773, 381] width 75 height 17
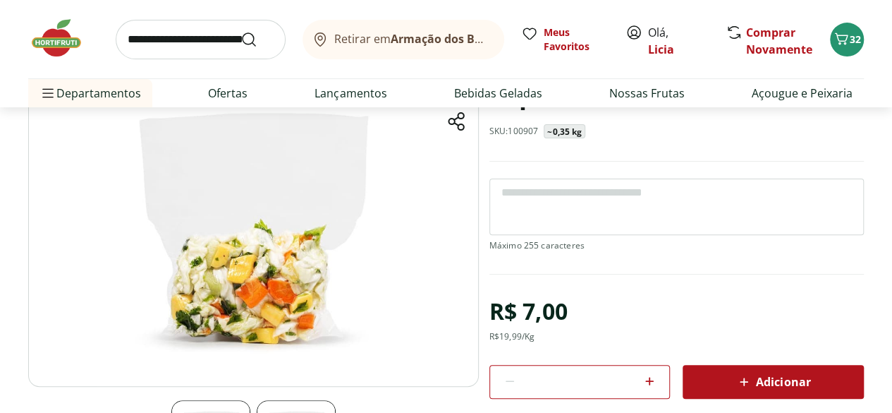
click at [172, 43] on input "search" at bounding box center [201, 39] width 170 height 39
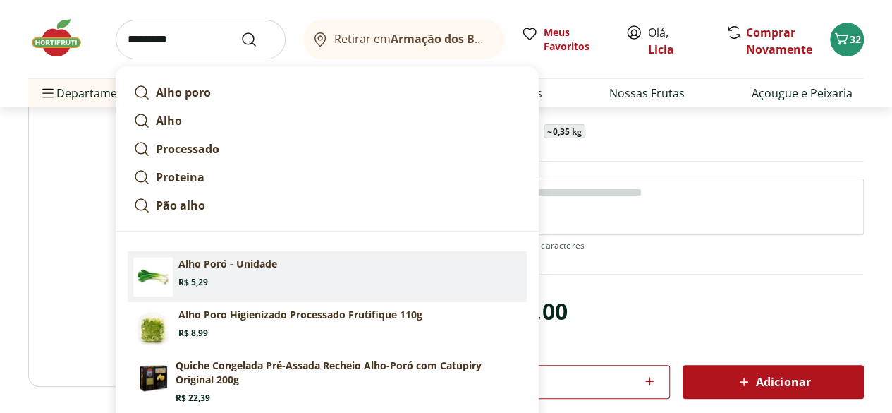
click at [261, 272] on section "Alho Poró - Unidade Price: R$ 5,29" at bounding box center [349, 272] width 343 height 31
type input "**********"
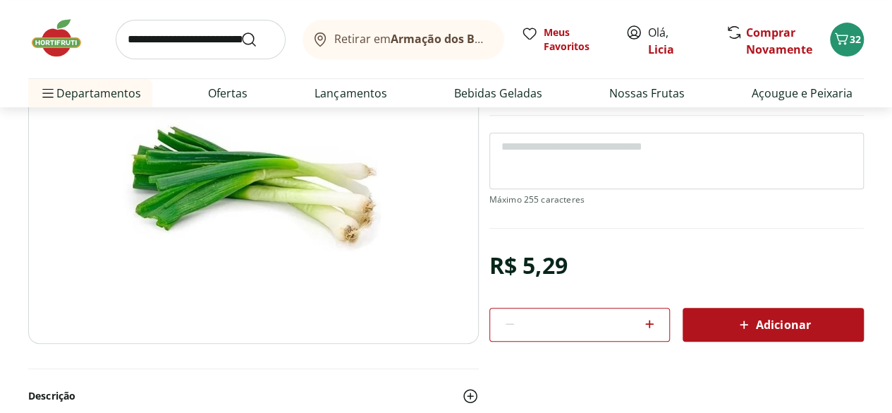
scroll to position [107, 0]
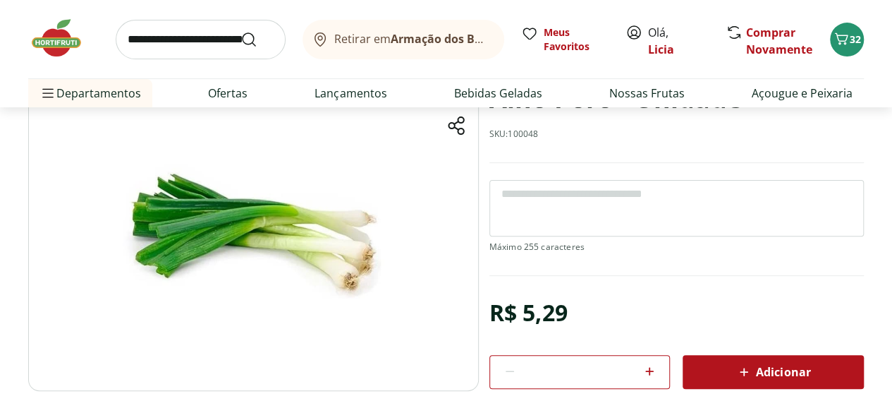
click at [789, 367] on span "Adicionar" at bounding box center [773, 371] width 75 height 17
click at [791, 369] on span "Adicionar" at bounding box center [773, 371] width 75 height 17
click at [233, 95] on link "Ofertas" at bounding box center [227, 93] width 39 height 17
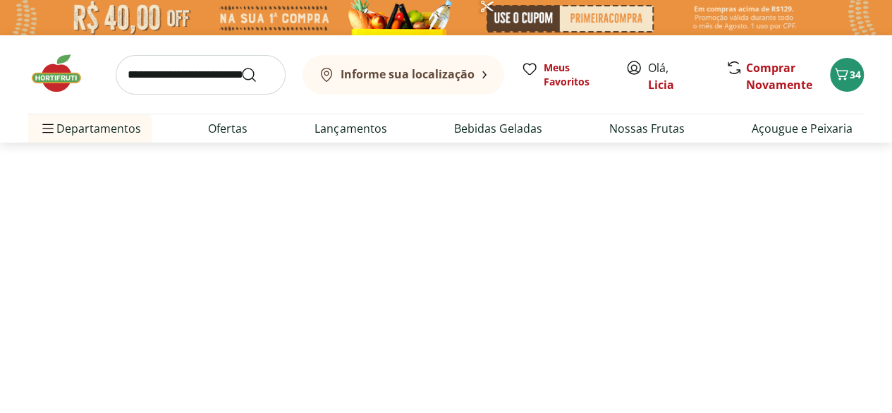
select select "**********"
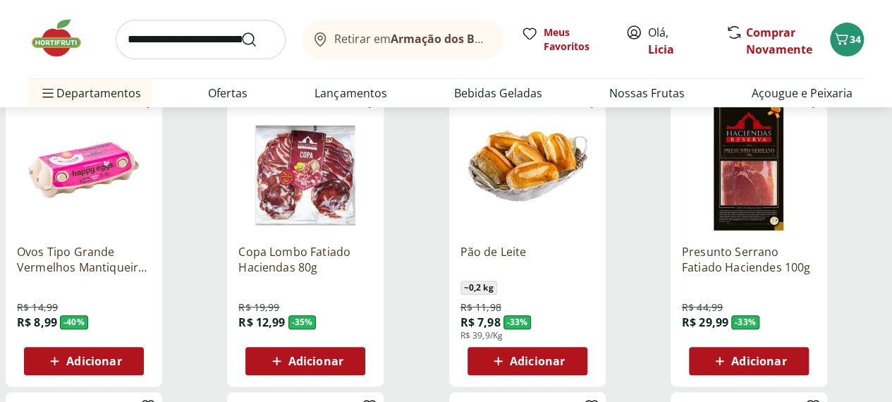
scroll to position [212, 0]
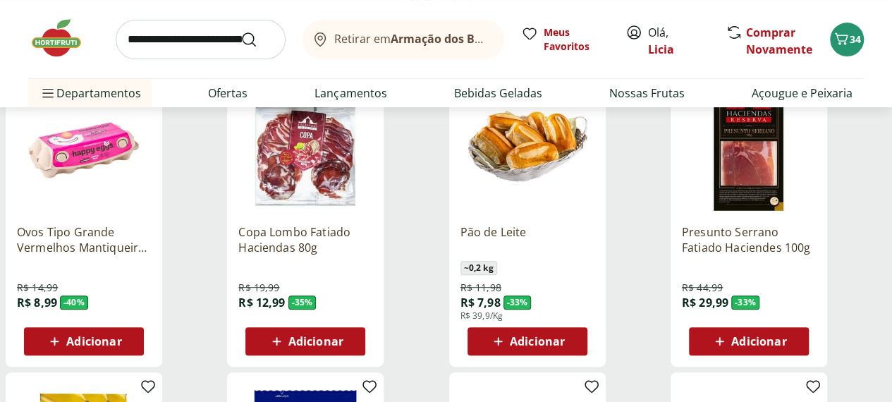
click at [121, 336] on span "Adicionar" at bounding box center [93, 341] width 55 height 11
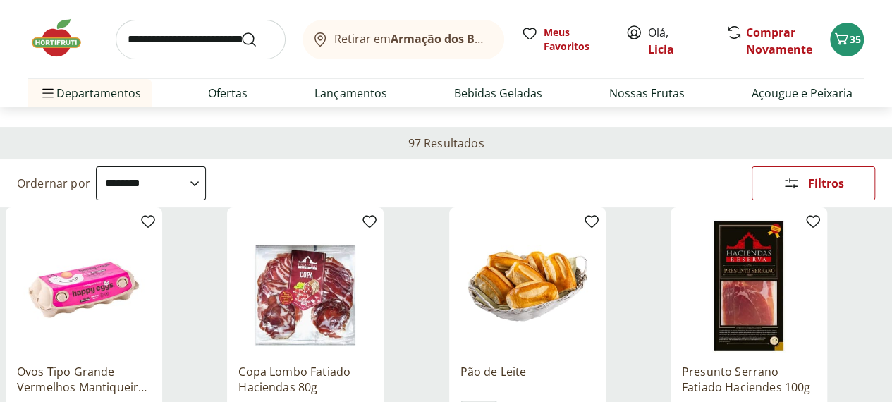
scroll to position [71, 0]
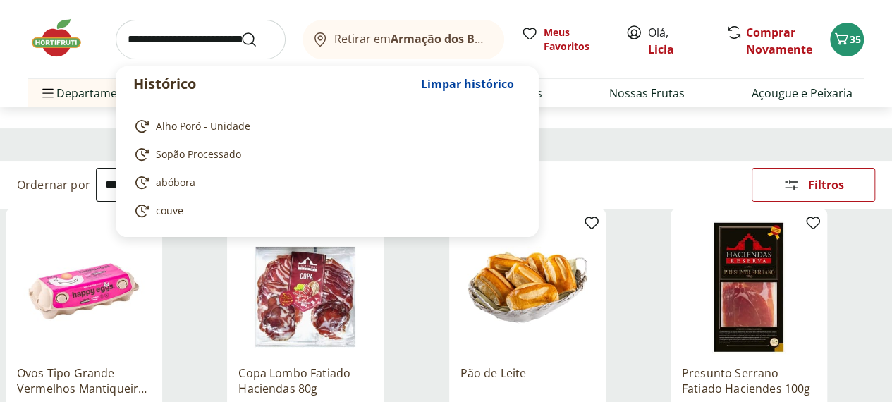
click at [199, 47] on input "search" at bounding box center [201, 39] width 170 height 39
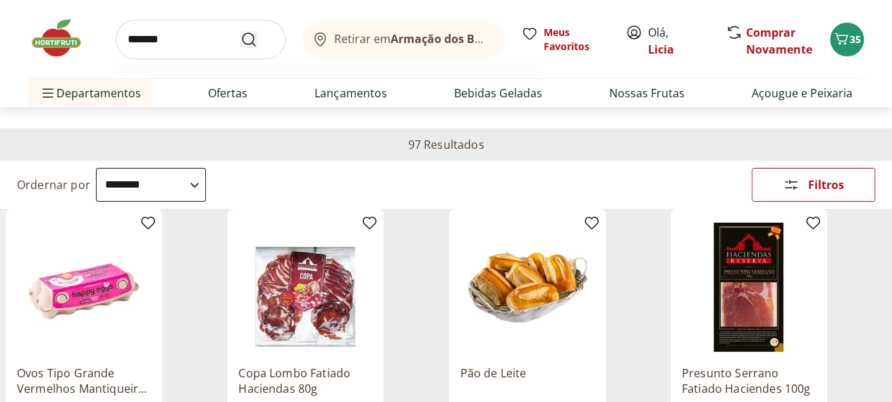
type input "*******"
click at [250, 39] on icon "Submit Search" at bounding box center [249, 39] width 17 height 17
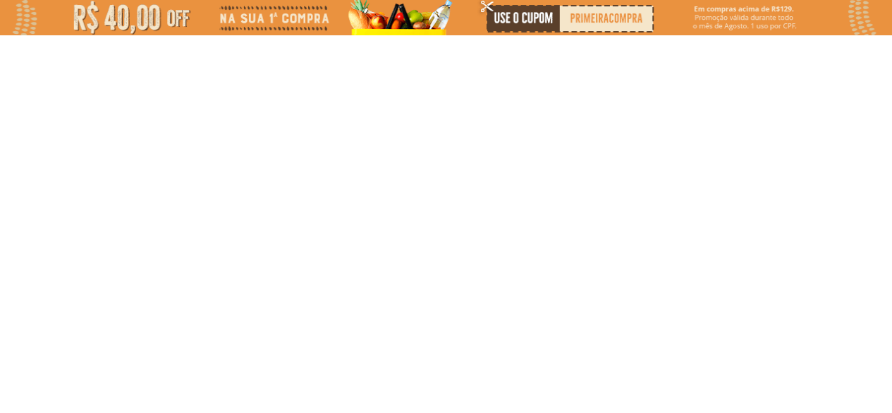
select select "**********"
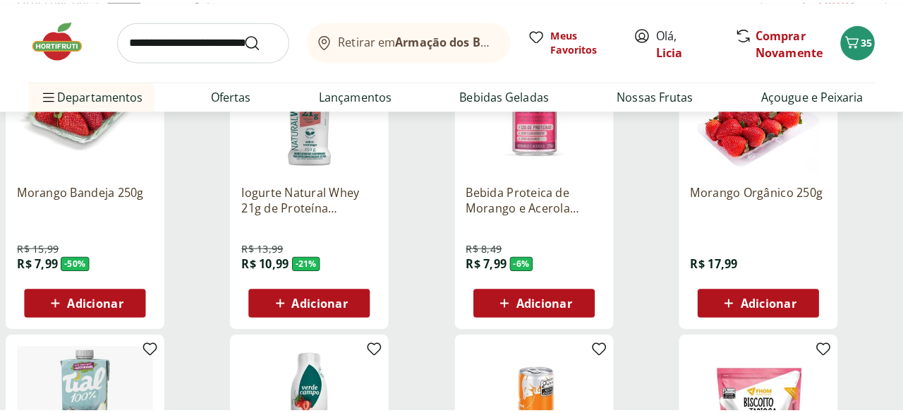
scroll to position [282, 0]
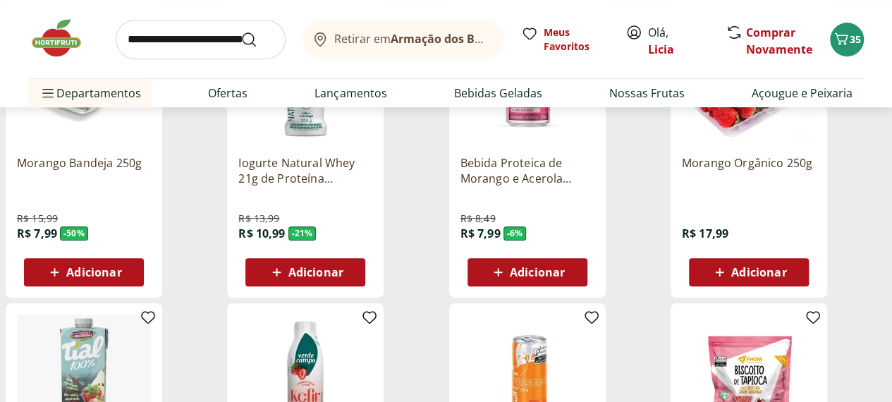
click at [121, 278] on span "Adicionar" at bounding box center [93, 272] width 55 height 11
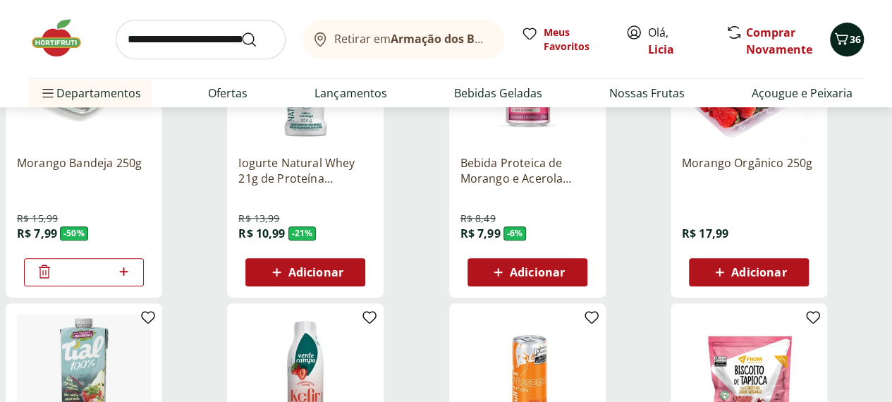
click at [842, 35] on icon "Carrinho" at bounding box center [841, 38] width 13 height 12
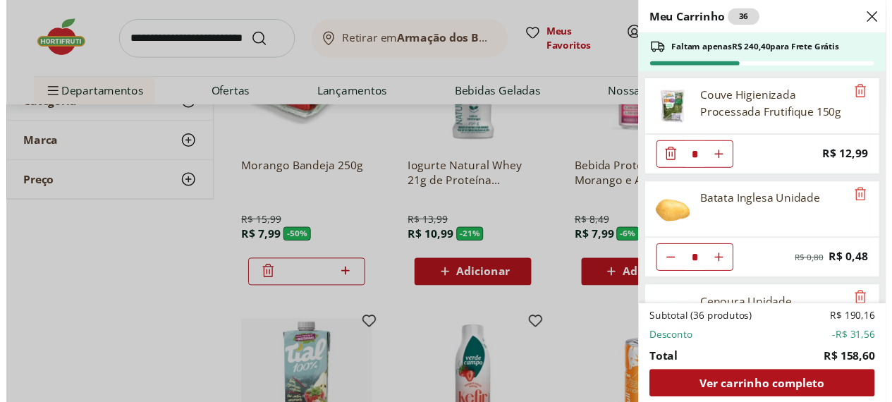
scroll to position [0, 0]
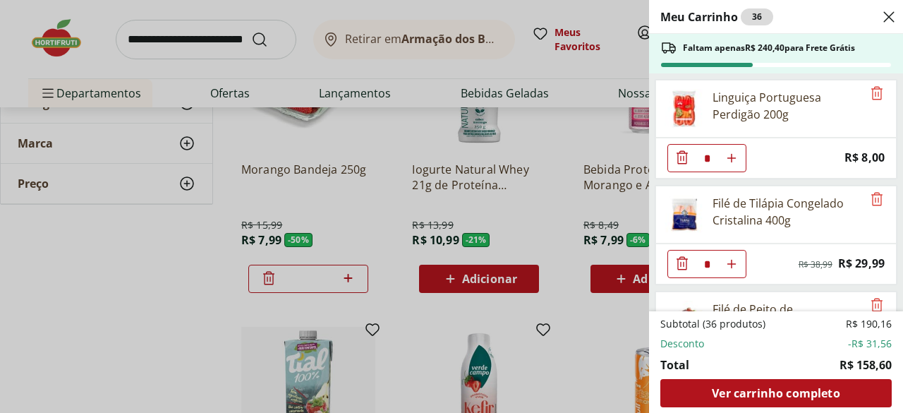
click at [888, 14] on icon "Close" at bounding box center [888, 16] width 17 height 17
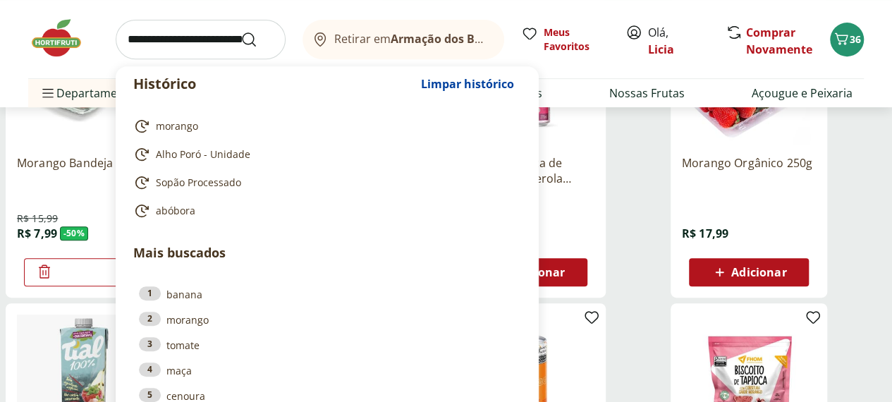
click at [145, 43] on input "search" at bounding box center [201, 39] width 170 height 39
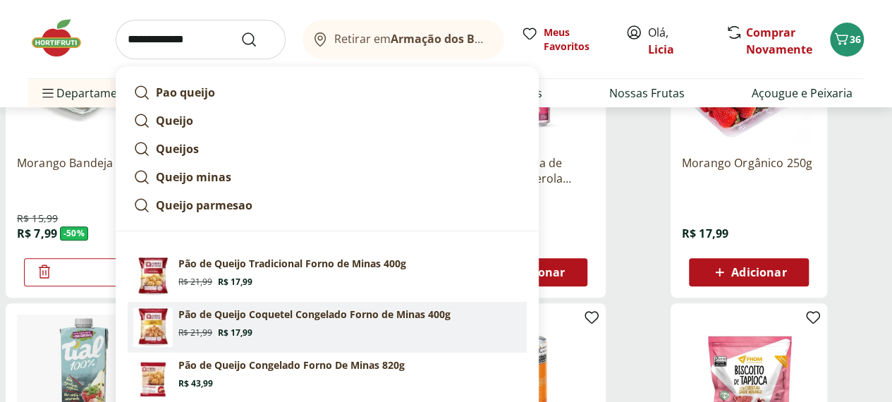
click at [348, 315] on p "Pão de Queijo Coquetel Congelado Forno de Minas 400g" at bounding box center [314, 315] width 272 height 14
type input "**********"
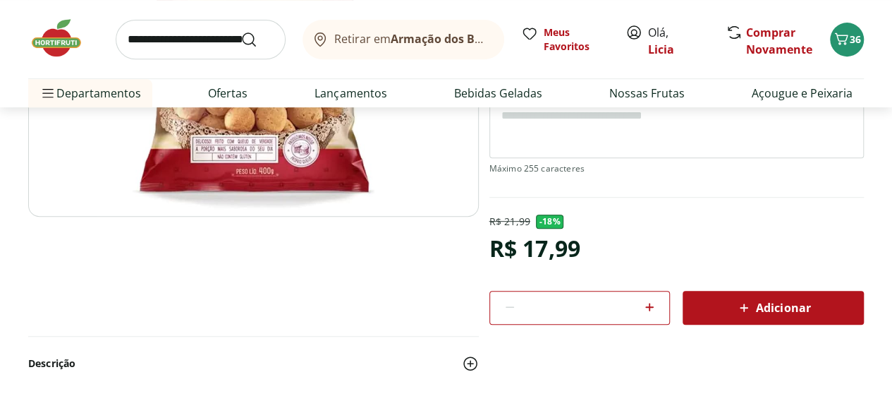
scroll to position [282, 0]
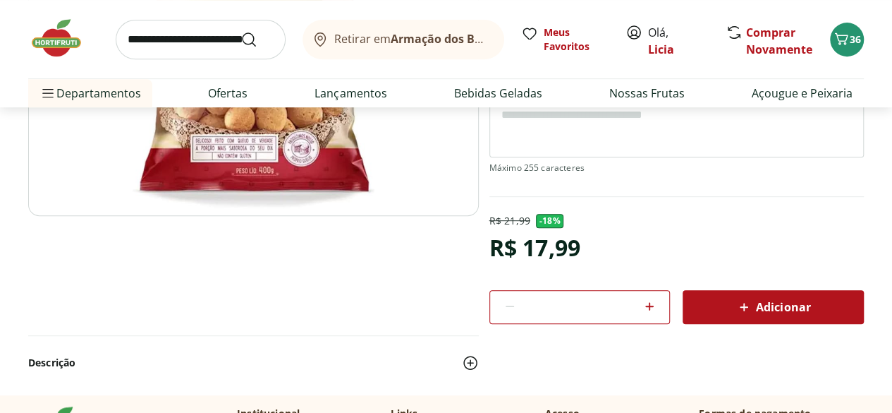
click at [781, 301] on span "Adicionar" at bounding box center [773, 306] width 75 height 17
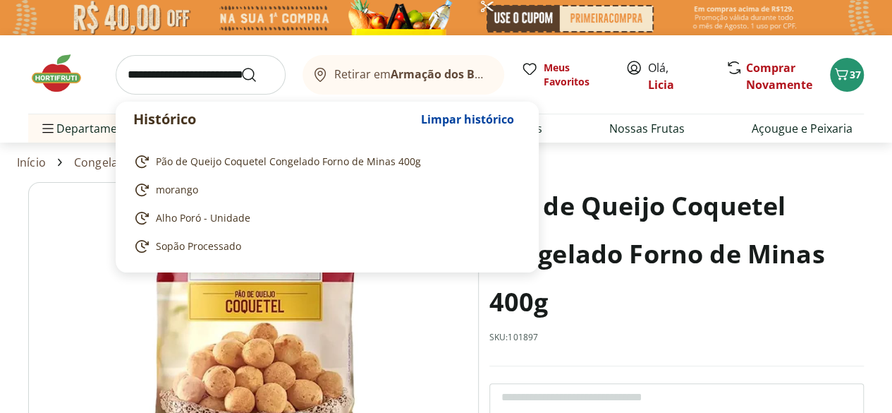
click at [188, 73] on input "search" at bounding box center [201, 74] width 170 height 39
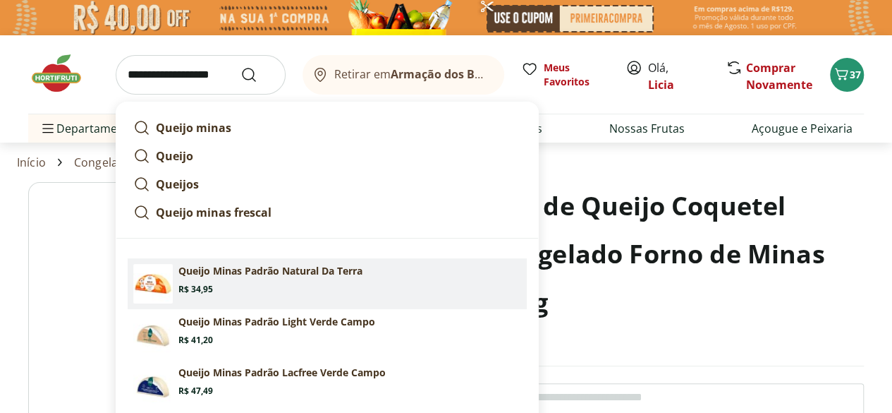
click at [322, 269] on p "Queijo Minas Padrão Natural Da Terra" at bounding box center [270, 271] width 184 height 14
type input "**********"
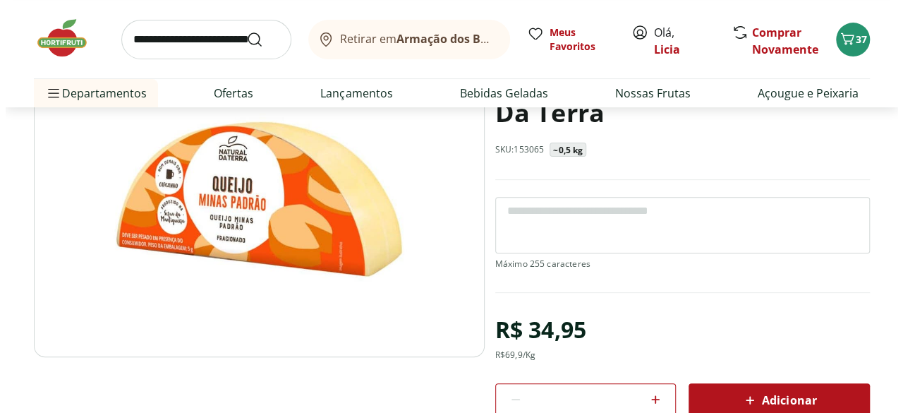
scroll to position [212, 0]
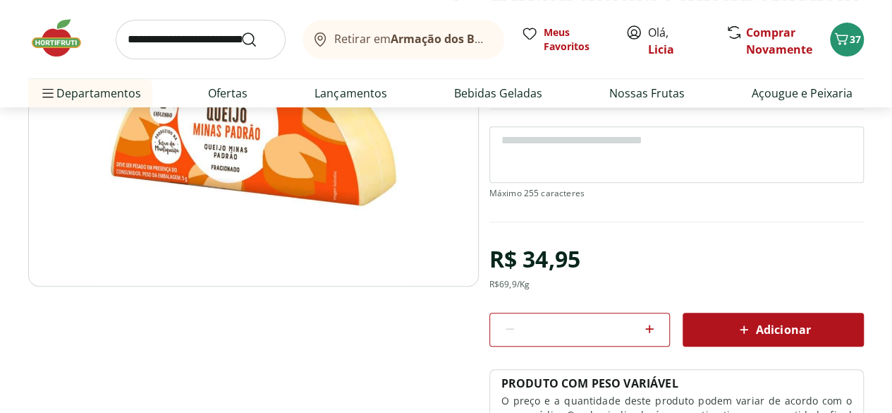
click at [803, 332] on span "Adicionar" at bounding box center [773, 329] width 75 height 17
click at [848, 30] on icon "Carrinho" at bounding box center [841, 38] width 17 height 17
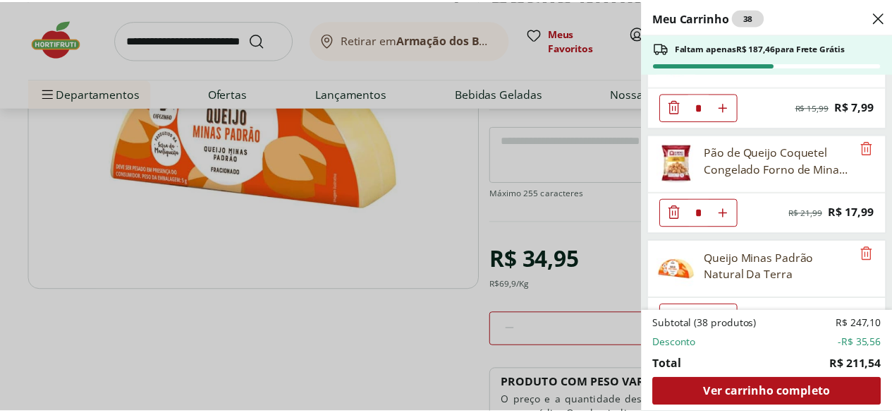
scroll to position [1646, 0]
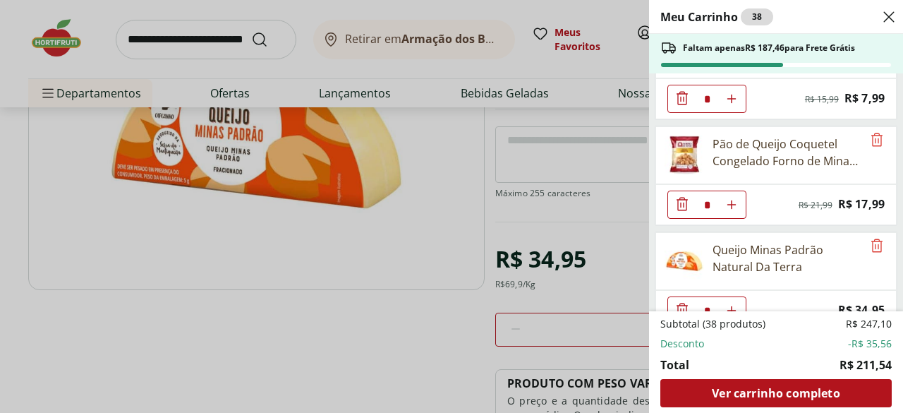
click at [889, 18] on use "Close" at bounding box center [888, 16] width 17 height 17
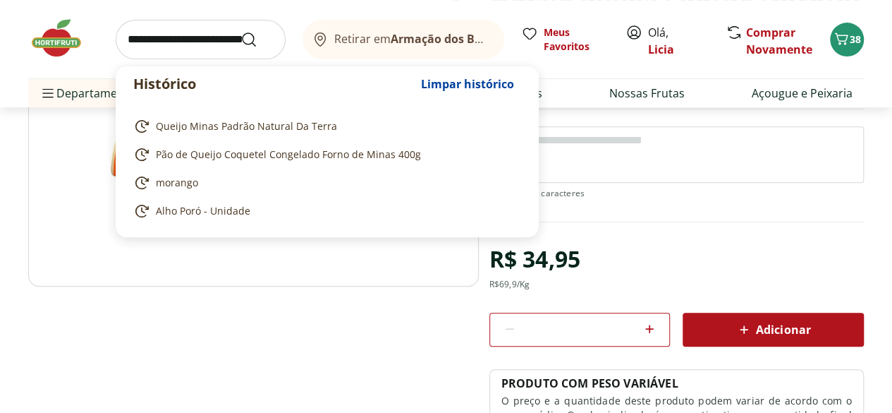
click at [212, 44] on input "search" at bounding box center [201, 39] width 170 height 39
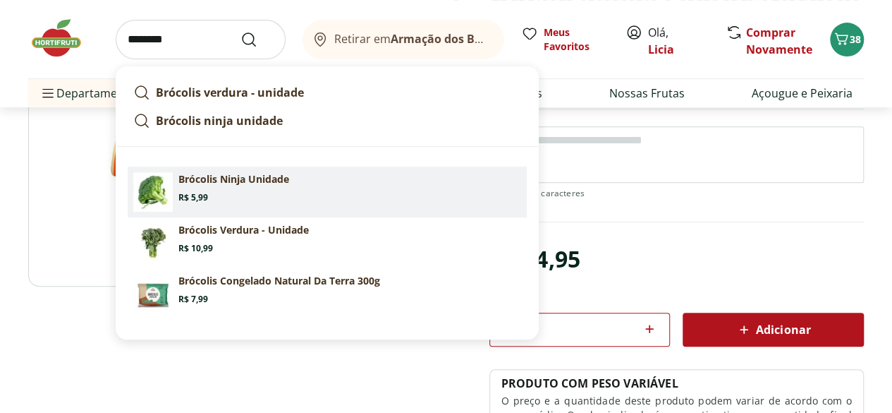
click at [288, 183] on p "Brócolis Ninja Unidade" at bounding box center [233, 179] width 111 height 14
type input "**********"
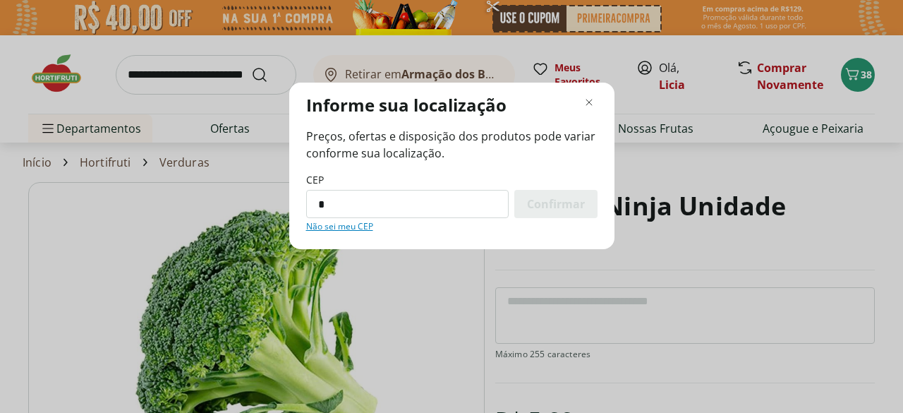
click at [817, 256] on div "Informe sua localização Preços, ofertas e disposição dos produtos pode variar c…" at bounding box center [451, 206] width 903 height 413
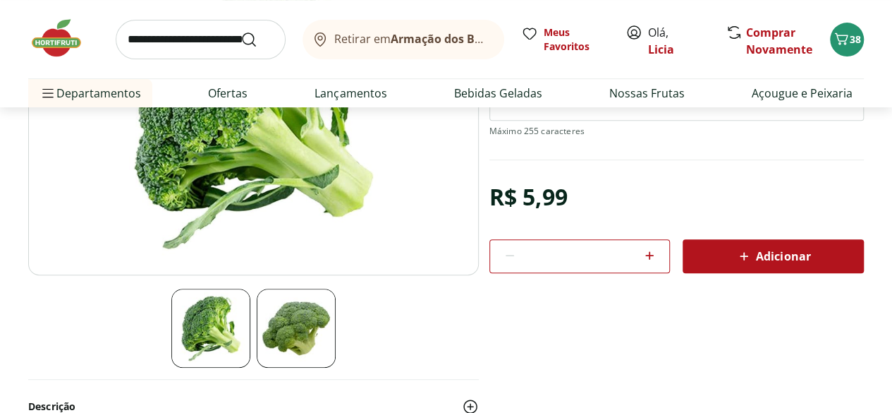
click at [795, 252] on span "Adicionar" at bounding box center [773, 256] width 75 height 17
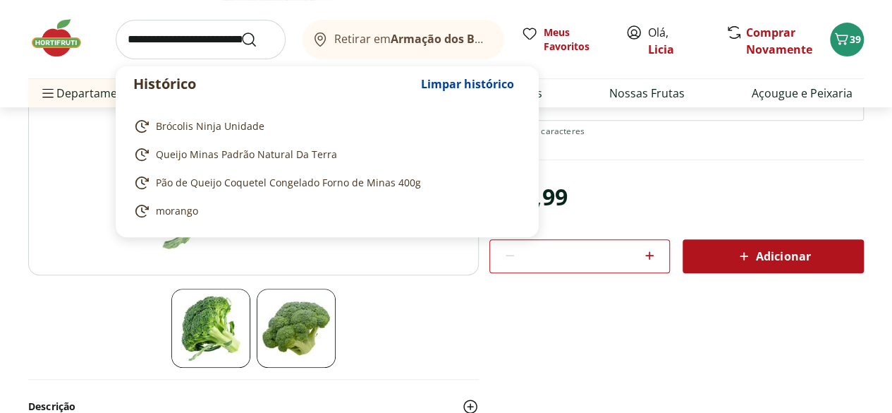
click at [144, 44] on input "search" at bounding box center [201, 39] width 170 height 39
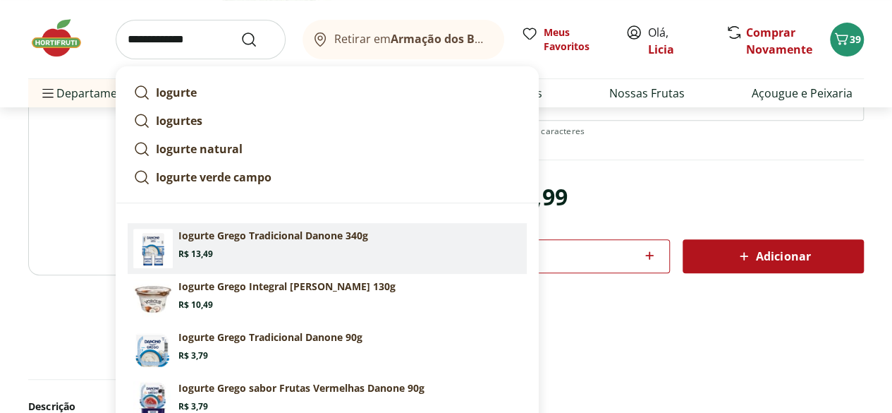
click at [338, 250] on section "Iogurte Grego Tradicional Danone 340g Price: R$ 13,49" at bounding box center [349, 244] width 343 height 31
type input "**********"
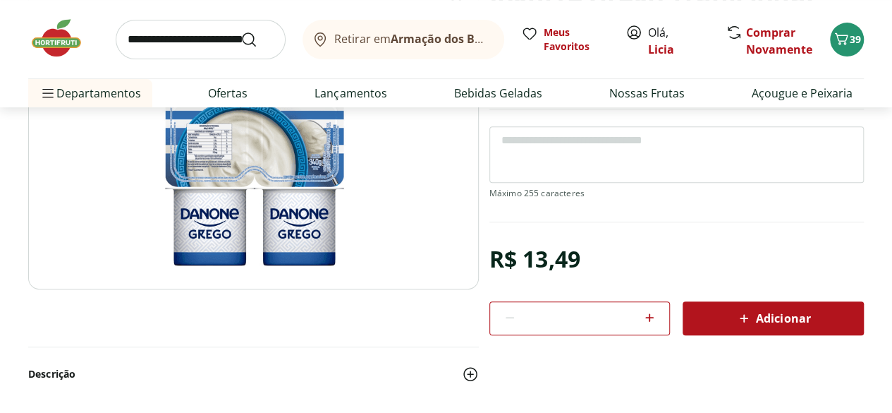
scroll to position [212, 0]
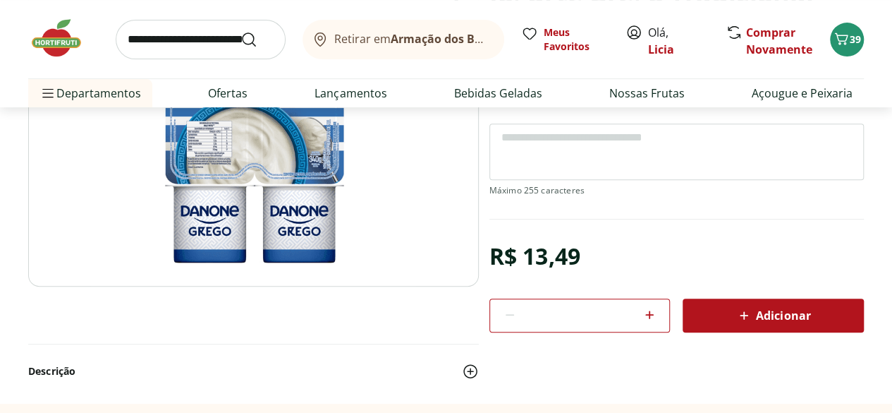
click at [791, 317] on span "Adicionar" at bounding box center [773, 315] width 75 height 17
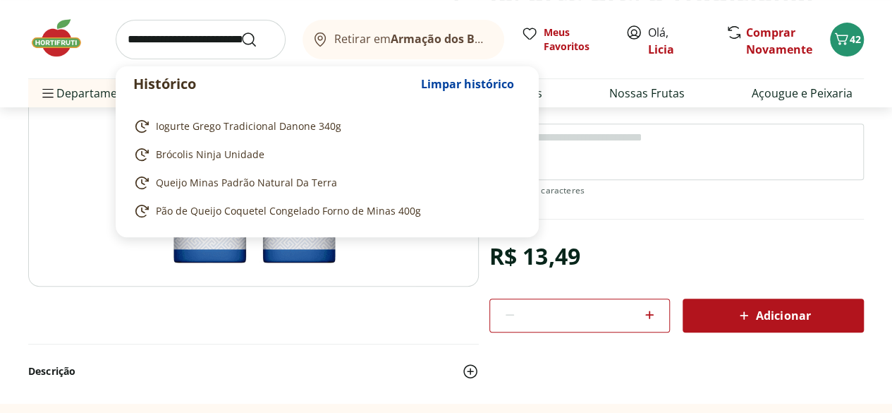
click at [159, 49] on input "search" at bounding box center [201, 39] width 170 height 39
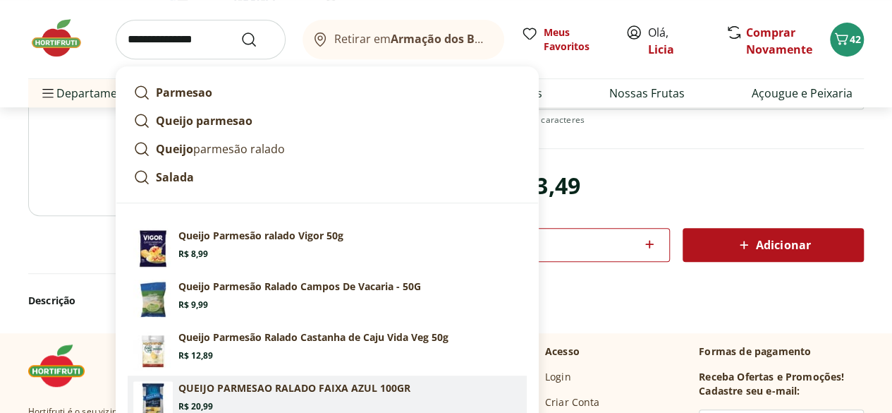
scroll to position [353, 0]
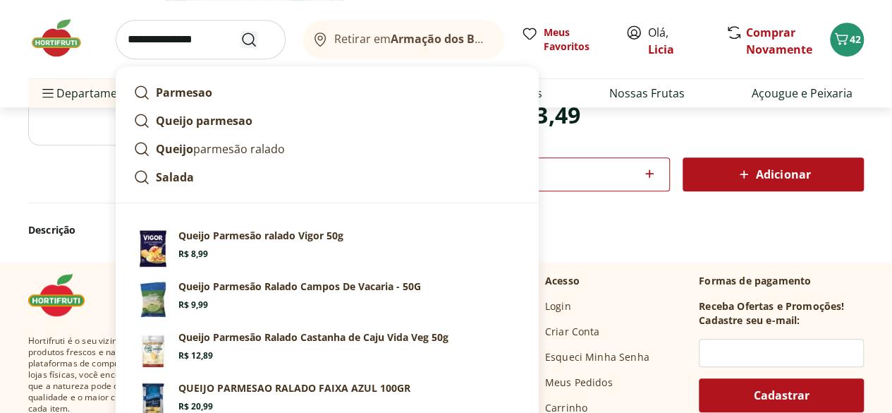
type input "**********"
click at [251, 41] on icon "Submit Search" at bounding box center [249, 39] width 17 height 17
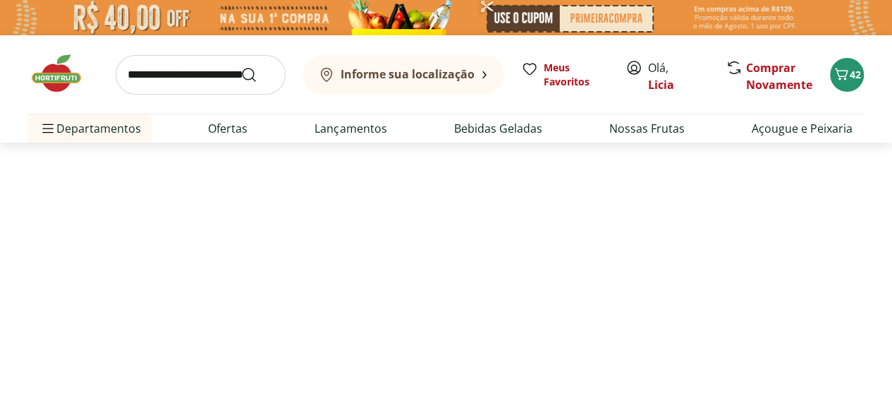
select select "**********"
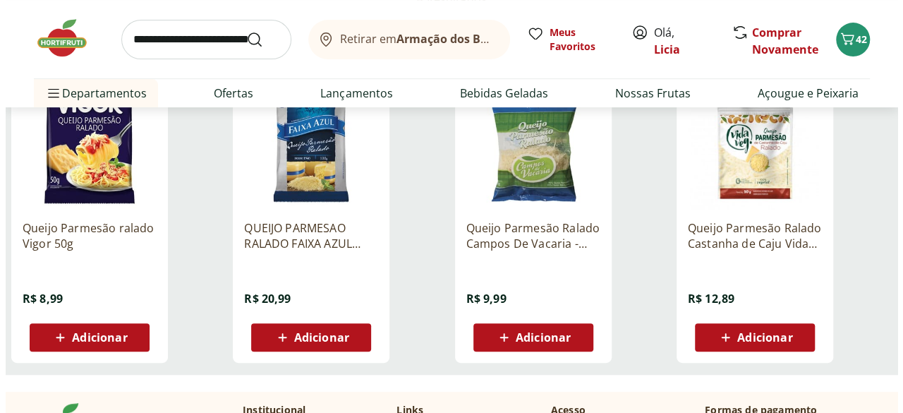
scroll to position [212, 0]
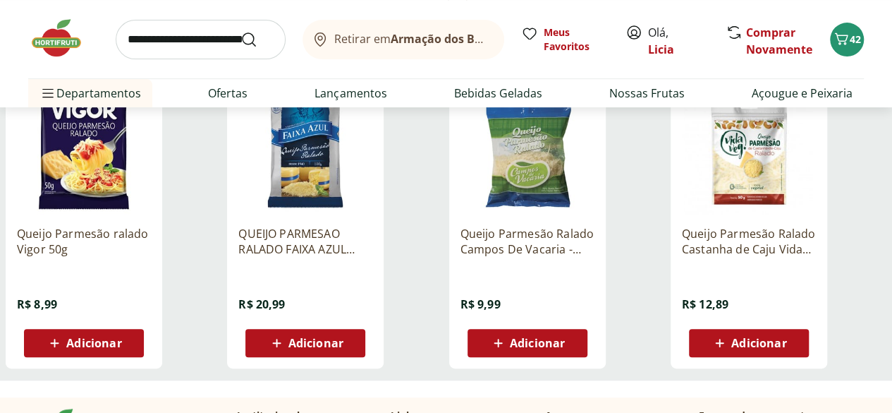
click at [121, 348] on span "Adicionar" at bounding box center [93, 342] width 55 height 11
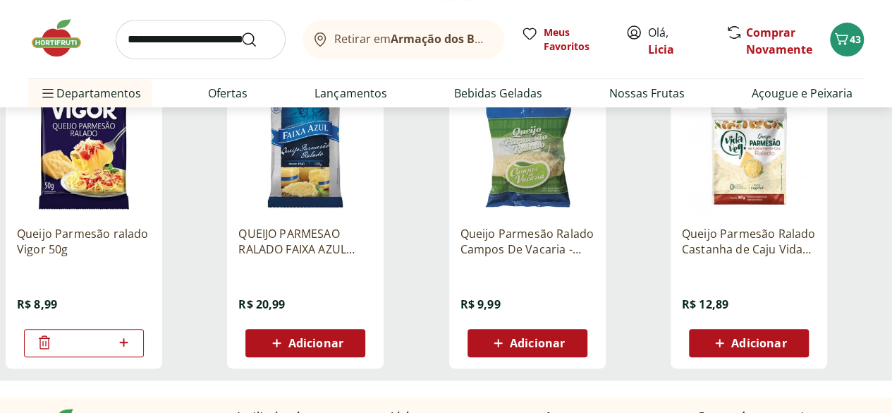
click at [133, 346] on icon at bounding box center [124, 342] width 18 height 17
type input "*"
click at [848, 37] on icon "Carrinho" at bounding box center [841, 38] width 17 height 17
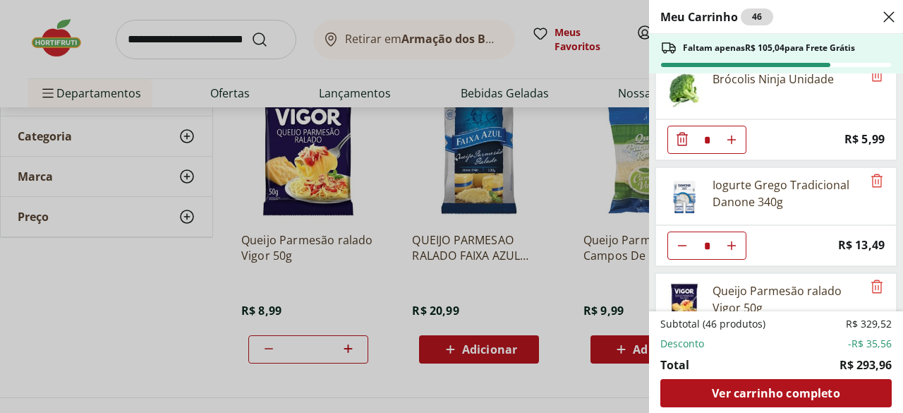
scroll to position [1959, 0]
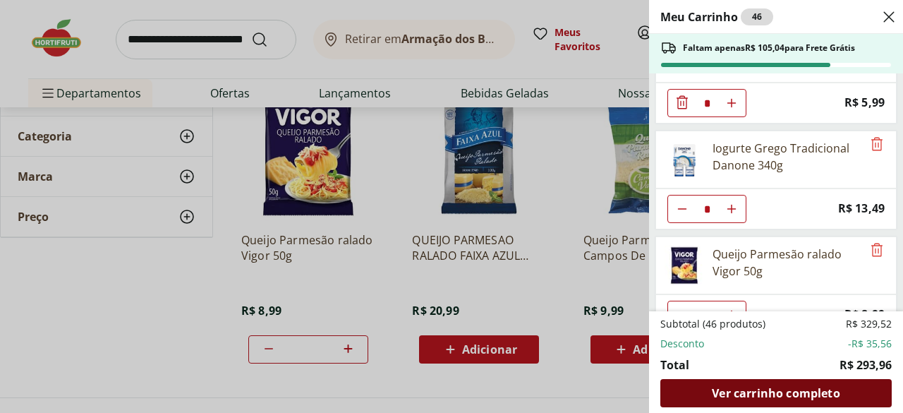
click at [811, 391] on span "Ver carrinho completo" at bounding box center [776, 392] width 128 height 11
